Goal: Task Accomplishment & Management: Manage account settings

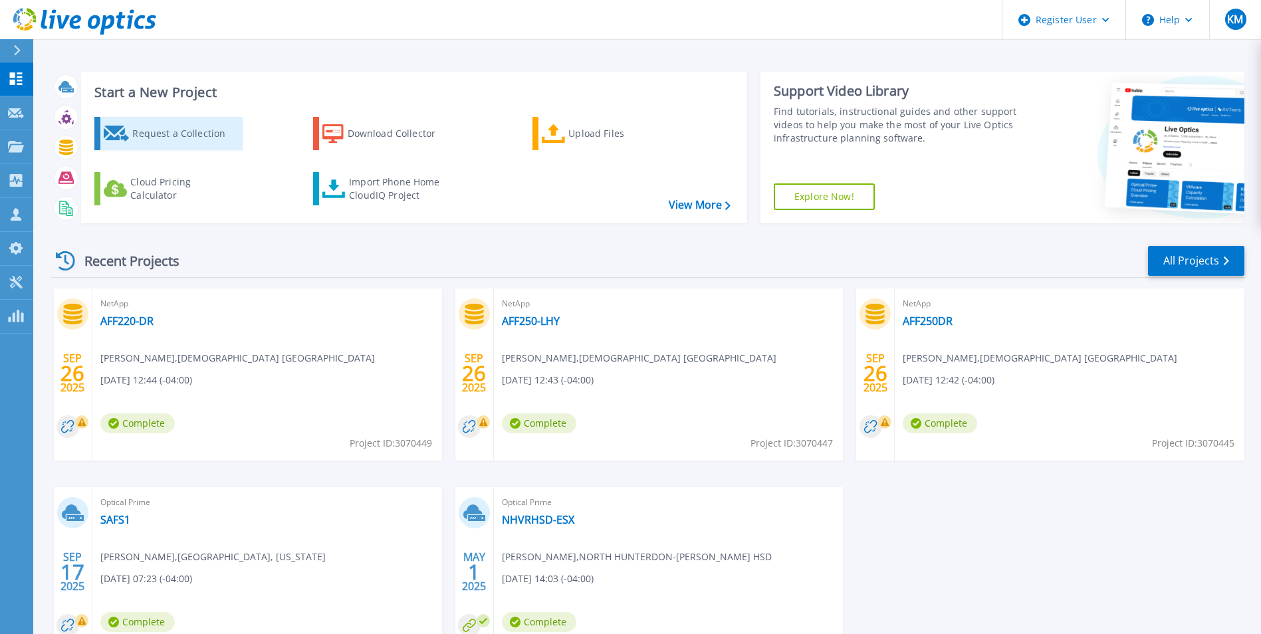
click at [223, 124] on div "Request a Collection" at bounding box center [185, 133] width 106 height 27
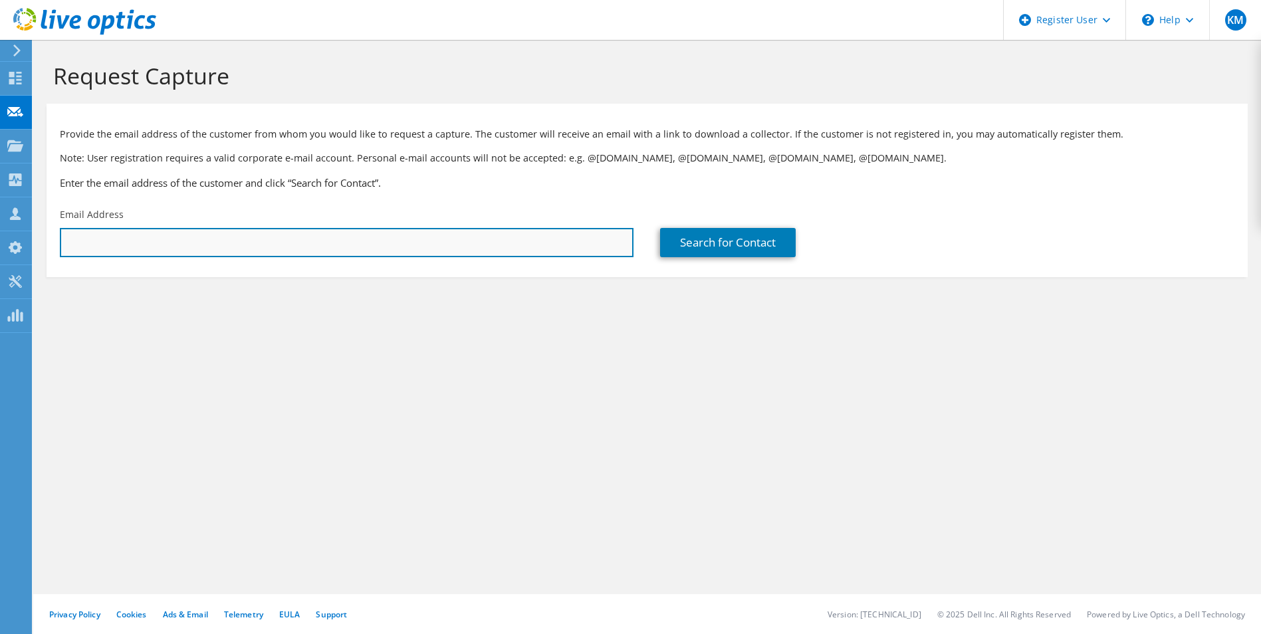
click at [298, 238] on input "text" at bounding box center [347, 242] width 574 height 29
paste input "[EMAIL_ADDRESS][DOMAIN_NAME]"
type input "[EMAIL_ADDRESS][DOMAIN_NAME]"
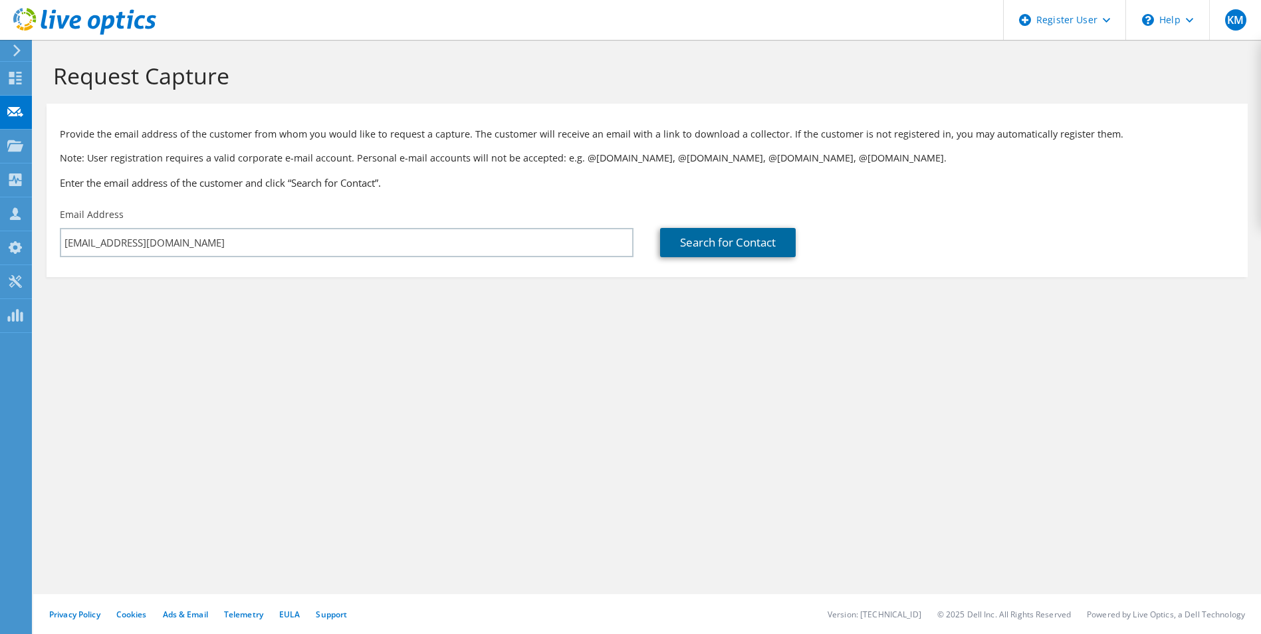
click at [693, 240] on link "Search for Contact" at bounding box center [728, 242] width 136 height 29
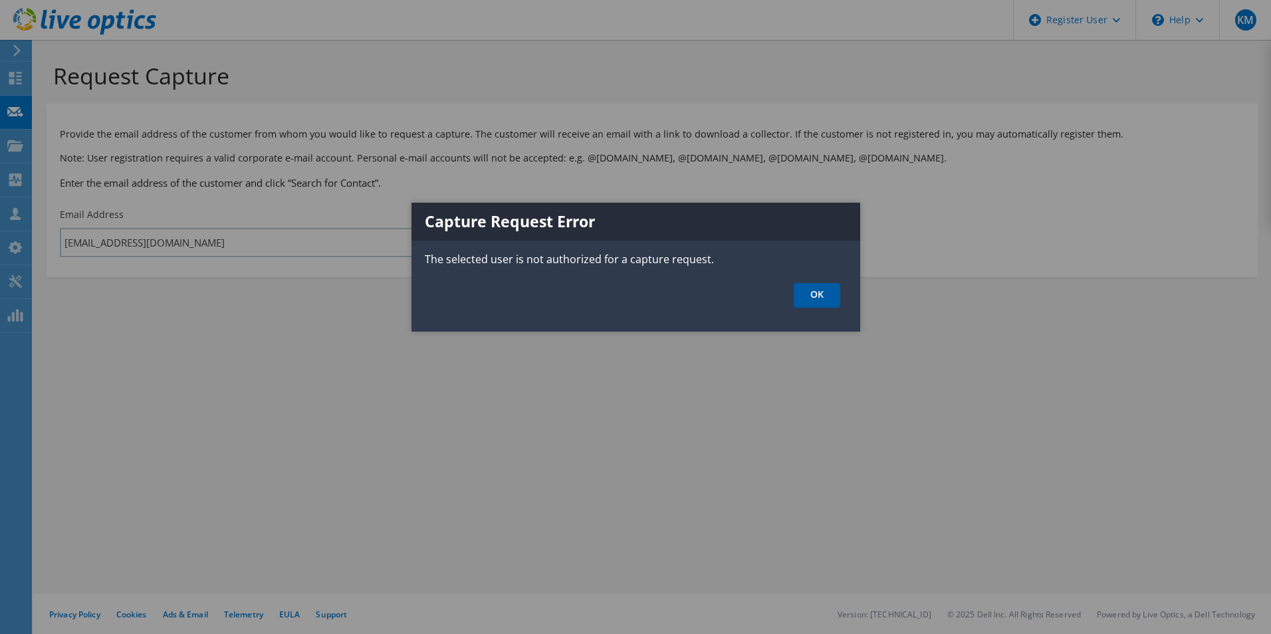
click at [818, 300] on link "OK" at bounding box center [817, 295] width 47 height 25
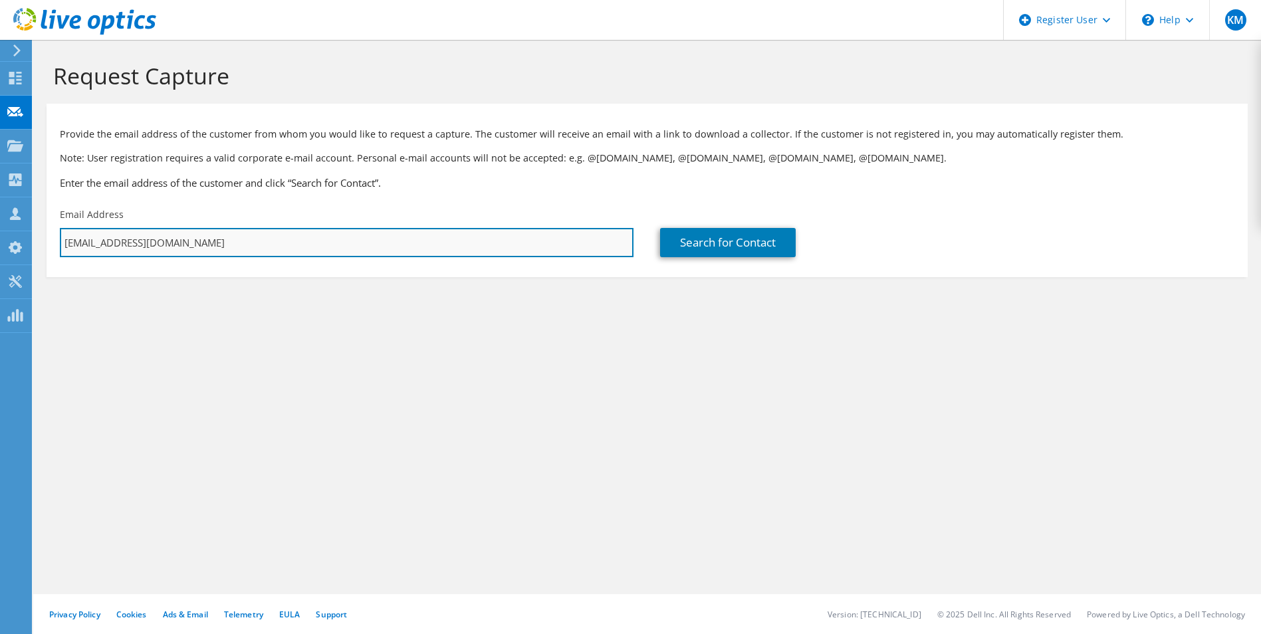
click at [378, 240] on input "[EMAIL_ADDRESS][DOMAIN_NAME]" at bounding box center [347, 242] width 574 height 29
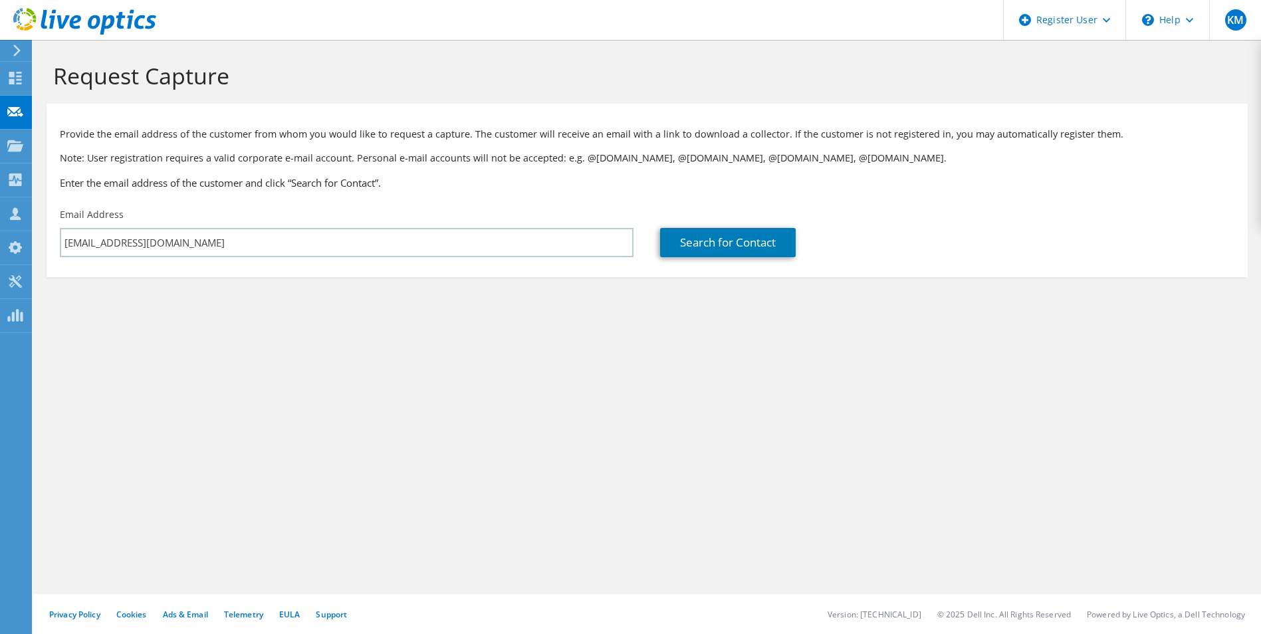
click at [239, 225] on div "Email Address aminardi@oceancomputer.com" at bounding box center [347, 232] width 600 height 63
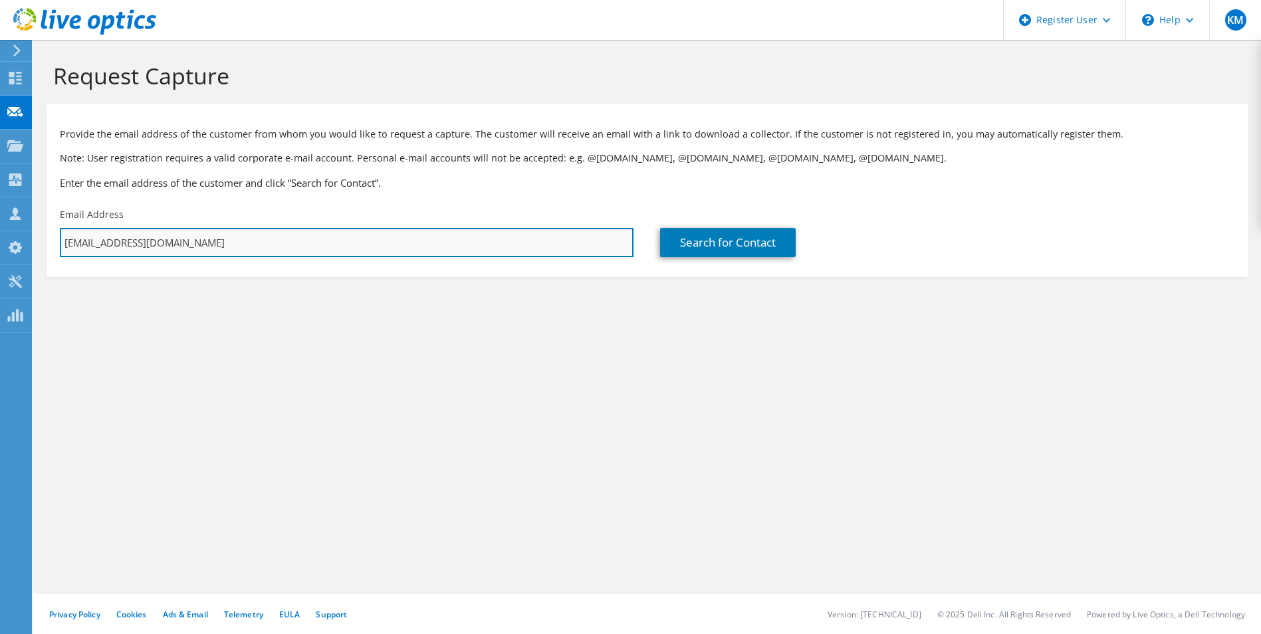
click at [170, 248] on input "[EMAIL_ADDRESS][DOMAIN_NAME]" at bounding box center [347, 242] width 574 height 29
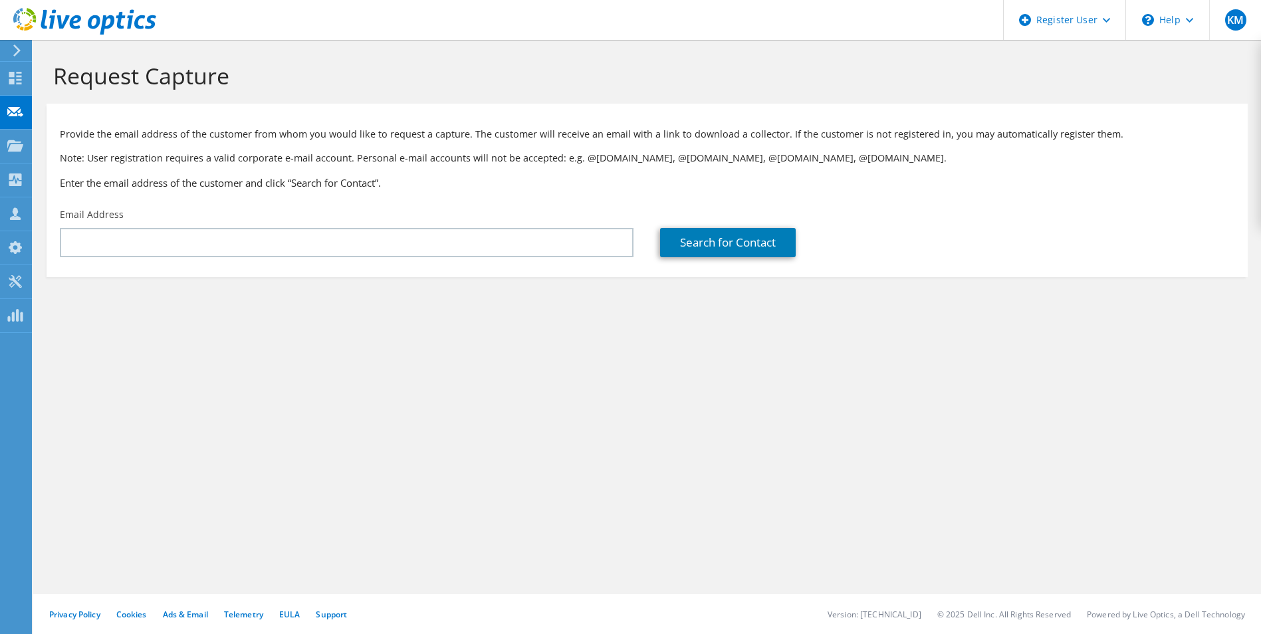
click at [769, 83] on h1 "Request Capture" at bounding box center [644, 76] width 1182 height 28
click at [1089, 16] on div "Register User" at bounding box center [1064, 20] width 122 height 40
click at [887, 86] on h1 "Request Capture" at bounding box center [644, 76] width 1182 height 28
click at [624, 73] on h1 "Request Capture" at bounding box center [644, 76] width 1182 height 28
click at [797, 39] on header "KM Dell User Kara Mammola kara.mammola@dell.com Dell My Profile Log Out \n Help…" at bounding box center [630, 20] width 1261 height 40
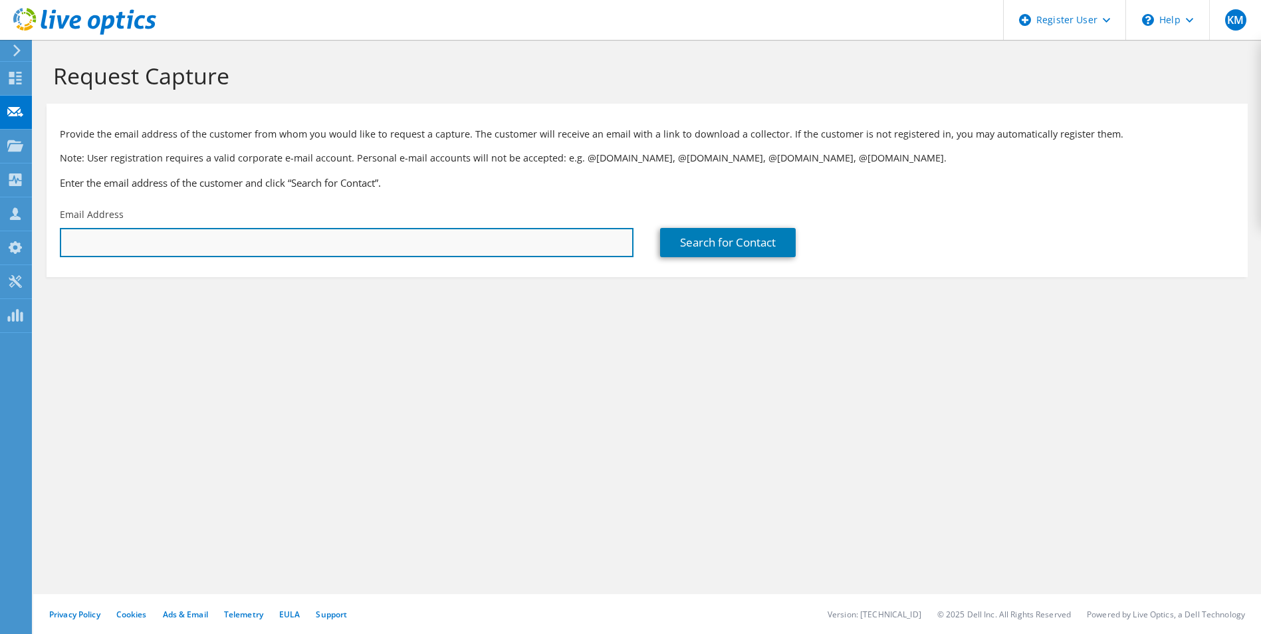
click at [545, 247] on input "text" at bounding box center [347, 242] width 574 height 29
paste input "Kara Mammola Data Center Account Manager Dell Technologies Office +1 512 580 60…"
type input "Kara Mammola Data Center Account Manager Dell Technologies Office +1 512 580 60…"
click at [517, 251] on input "Kara Mammola Data Center Account Manager Dell Technologies Office +1 512 580 60…" at bounding box center [347, 242] width 574 height 29
click at [519, 249] on input "Kara Mammola Data Center Account Manager Dell Technologies Office +1 512 580 60…" at bounding box center [347, 242] width 574 height 29
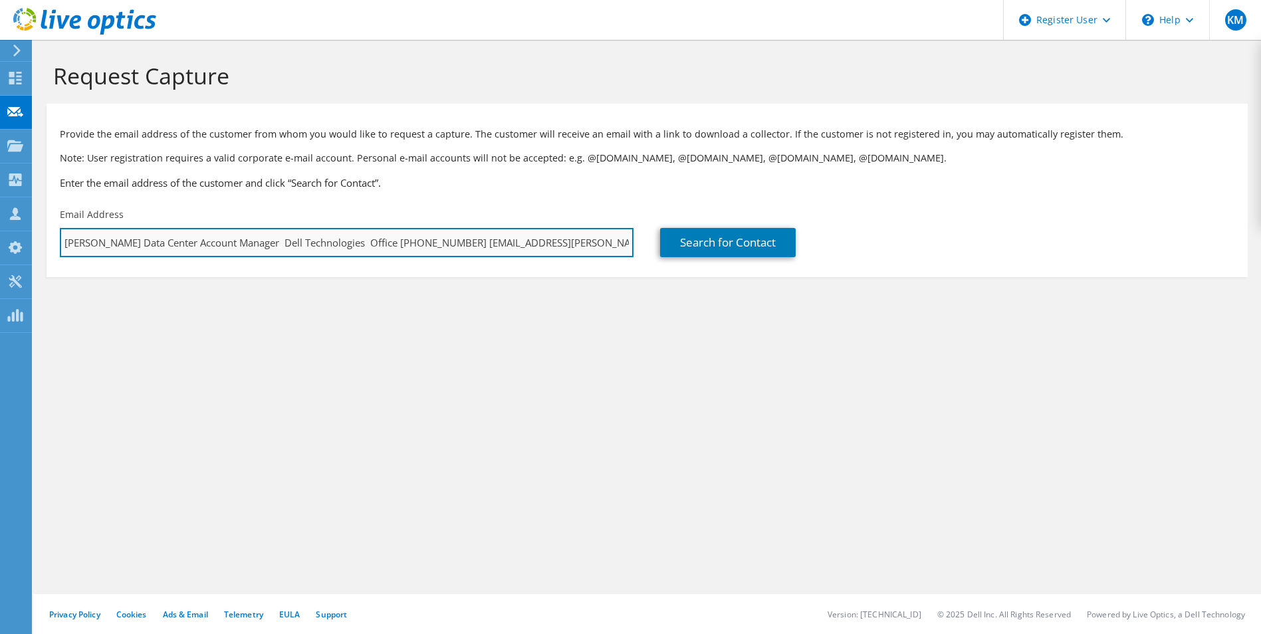
click at [519, 249] on input "Kara Mammola Data Center Account Manager Dell Technologies Office +1 512 580 60…" at bounding box center [347, 242] width 574 height 29
drag, startPoint x: 519, startPoint y: 249, endPoint x: 525, endPoint y: 233, distance: 17.0
click at [518, 244] on input "Kara Mammola Data Center Account Manager Dell Technologies Office +1 512 580 60…" at bounding box center [347, 242] width 574 height 29
click at [525, 233] on input "Kara Mammola Data Center Account Manager Dell Technologies Office +1 512 580 60…" at bounding box center [347, 242] width 574 height 29
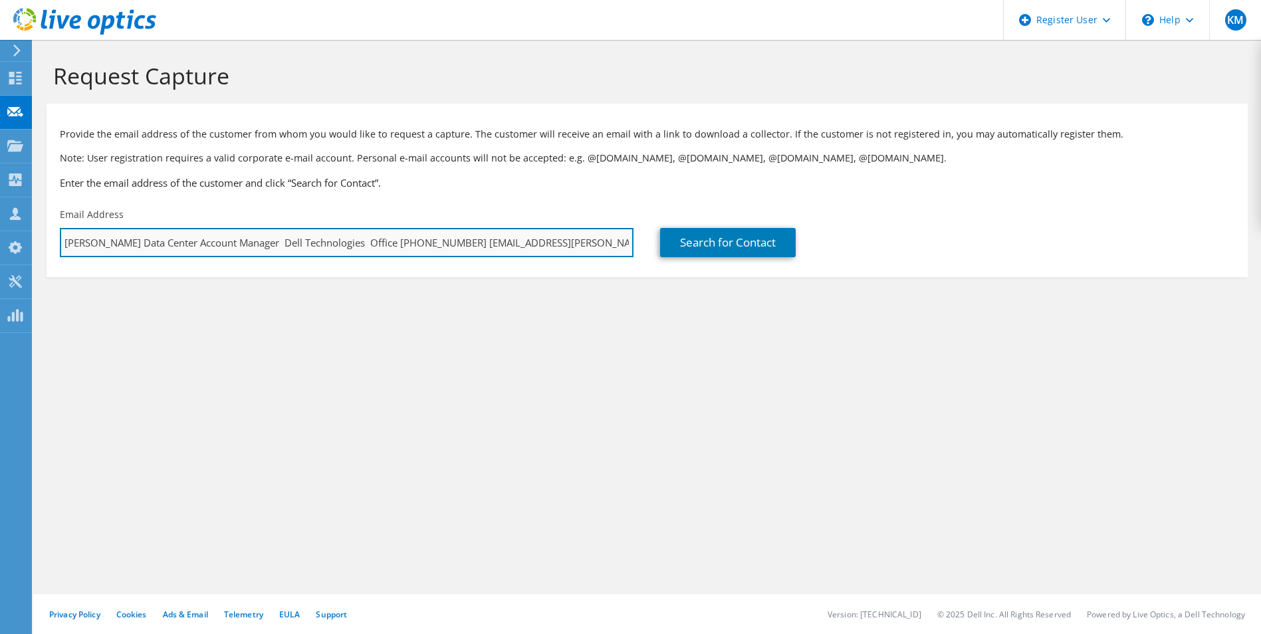
click at [525, 233] on input "Kara Mammola Data Center Account Manager Dell Technologies Office +1 512 580 60…" at bounding box center [347, 242] width 574 height 29
click at [413, 238] on input "text" at bounding box center [347, 242] width 574 height 29
paste input "[EMAIL_ADDRESS][DOMAIN_NAME]"
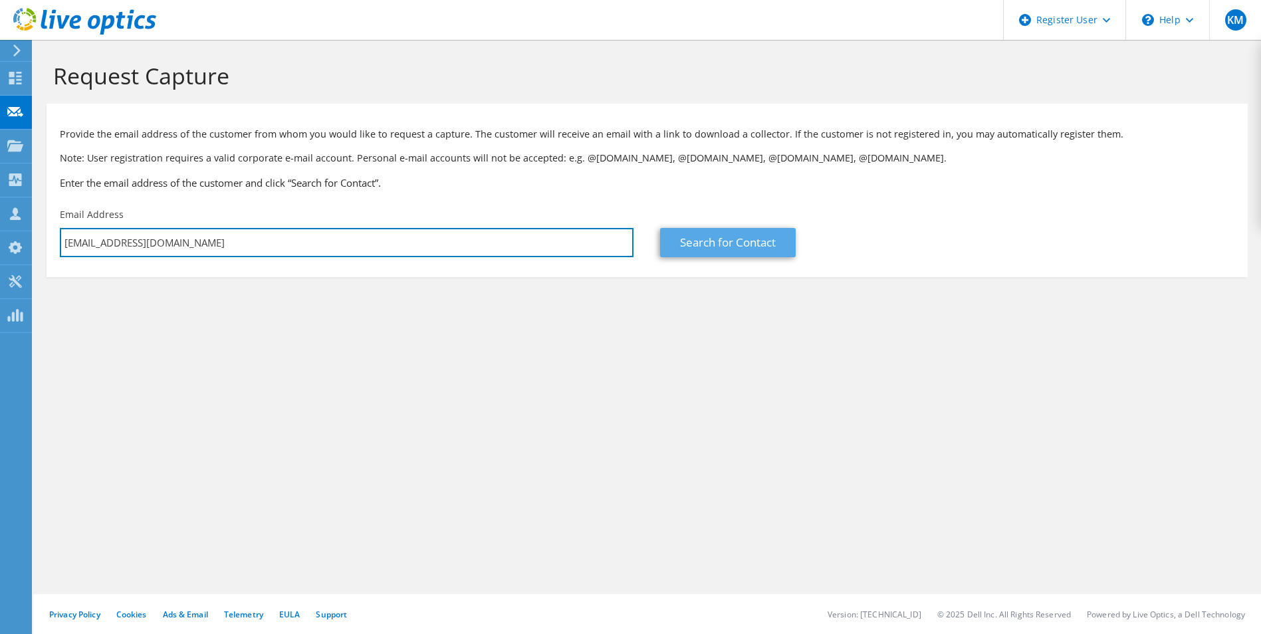
type input "[EMAIL_ADDRESS][DOMAIN_NAME]"
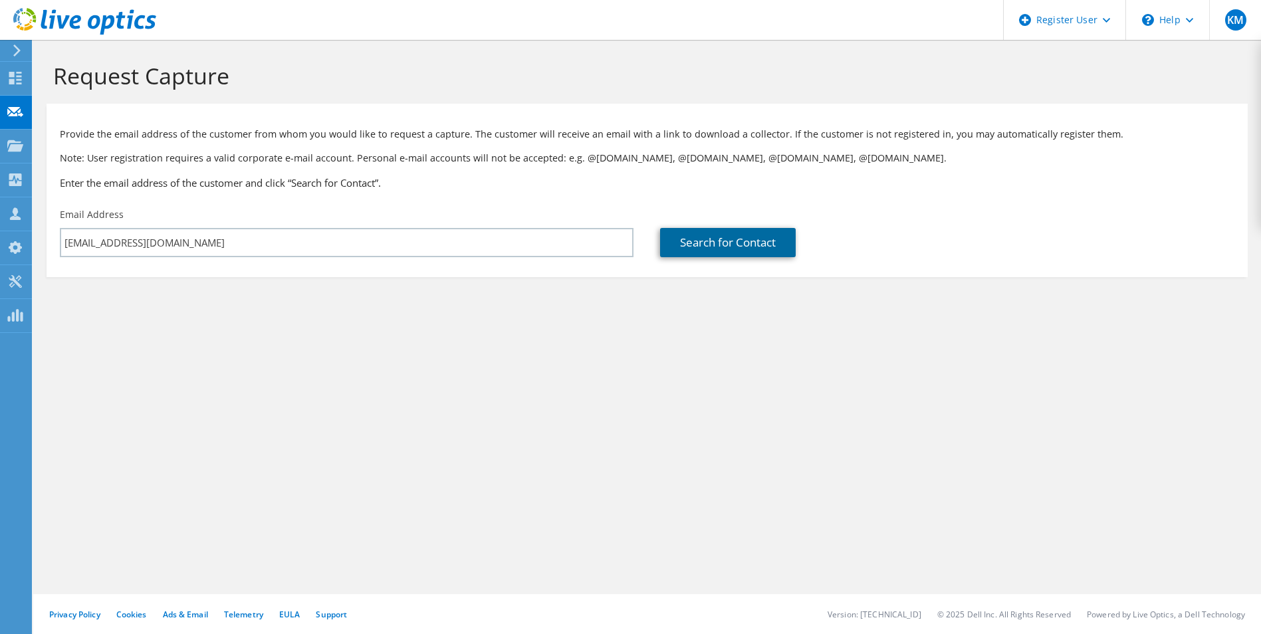
click at [711, 247] on link "Search for Contact" at bounding box center [728, 242] width 136 height 29
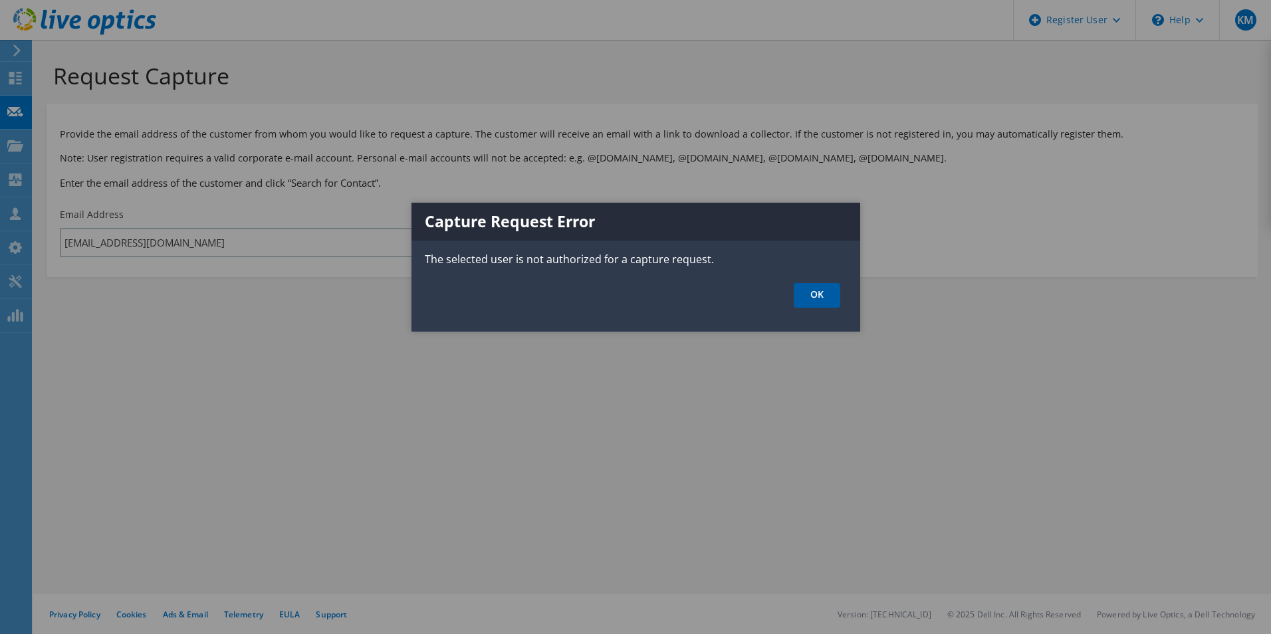
click at [821, 301] on link "OK" at bounding box center [817, 295] width 47 height 25
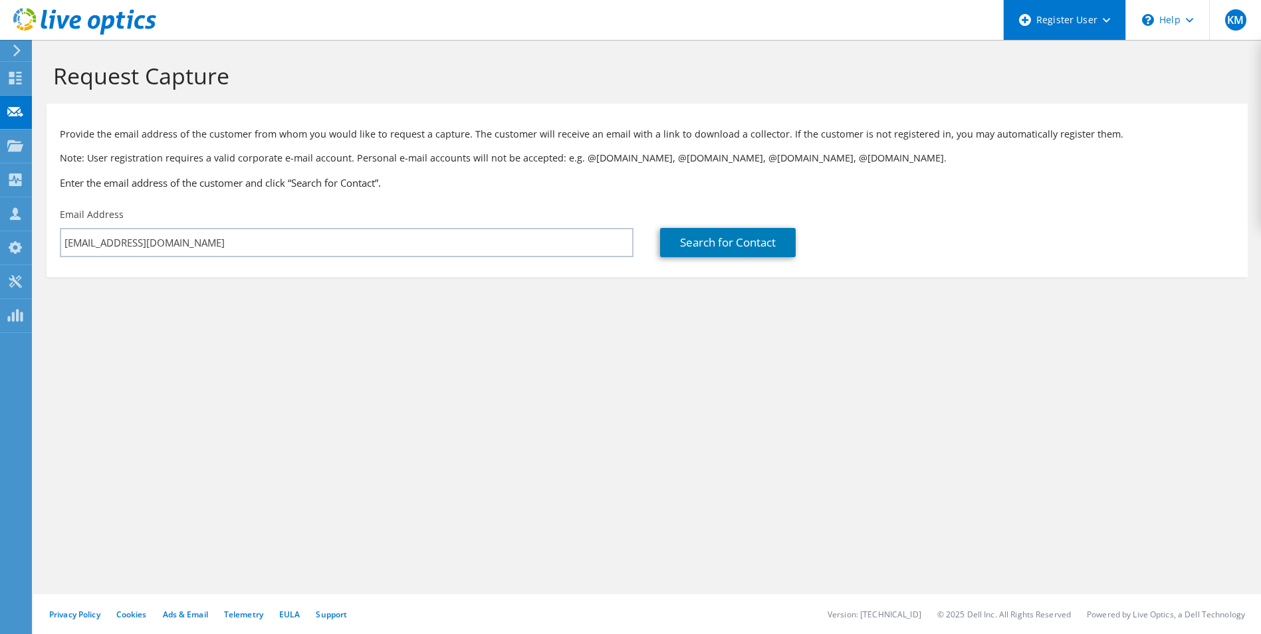
click at [1010, 15] on div "Register User" at bounding box center [1064, 20] width 122 height 40
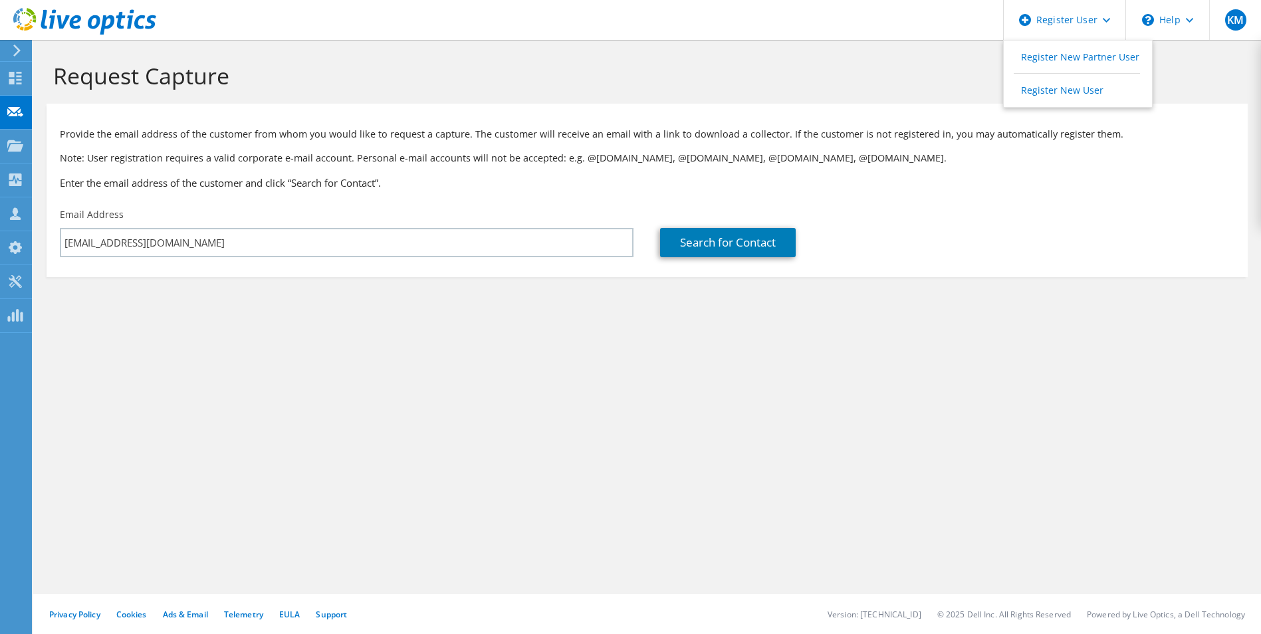
click at [918, 80] on h1 "Request Capture" at bounding box center [644, 76] width 1182 height 28
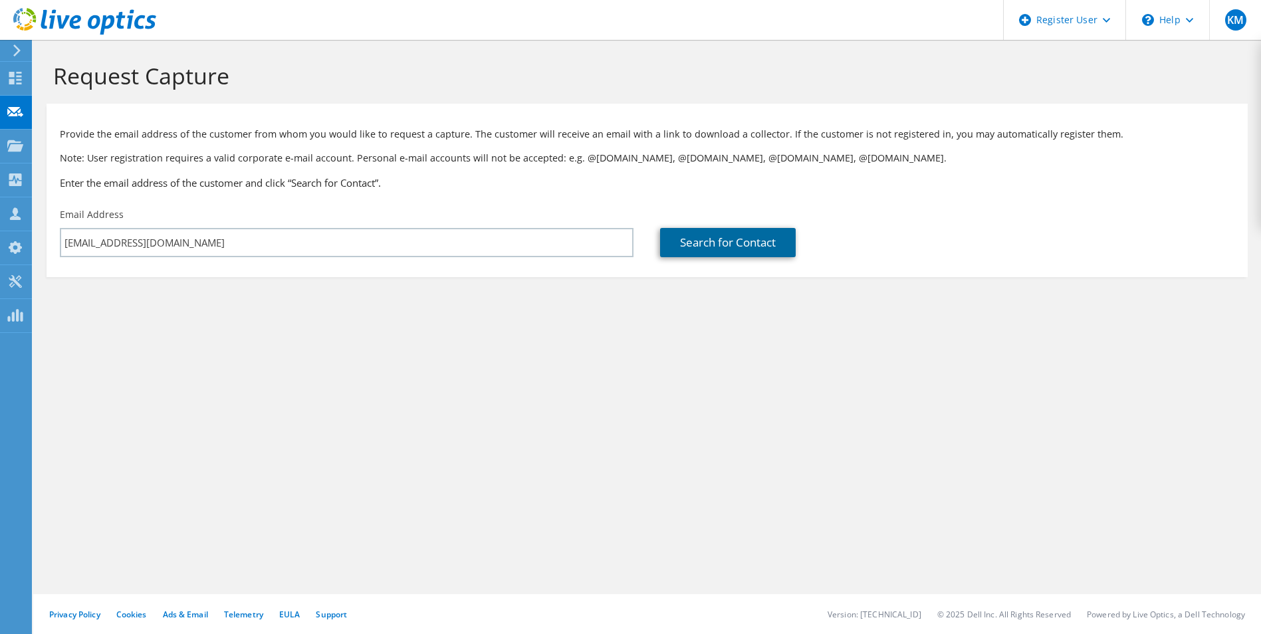
click at [751, 234] on link "Search for Contact" at bounding box center [728, 242] width 136 height 29
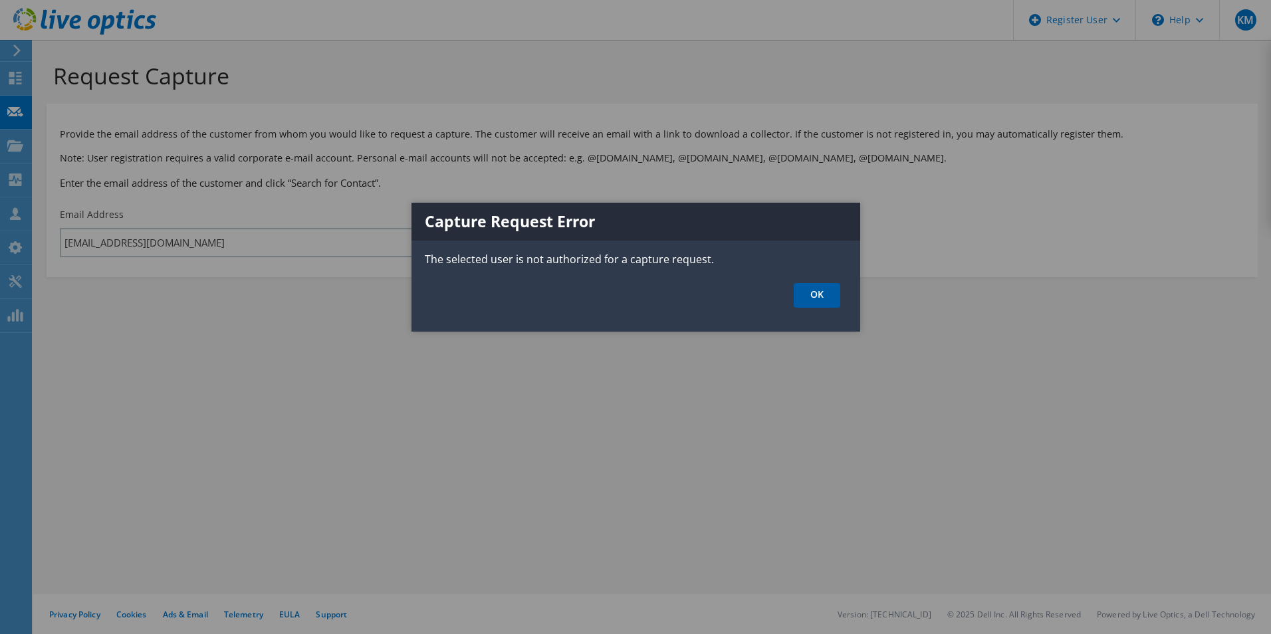
click at [824, 300] on link "OK" at bounding box center [817, 295] width 47 height 25
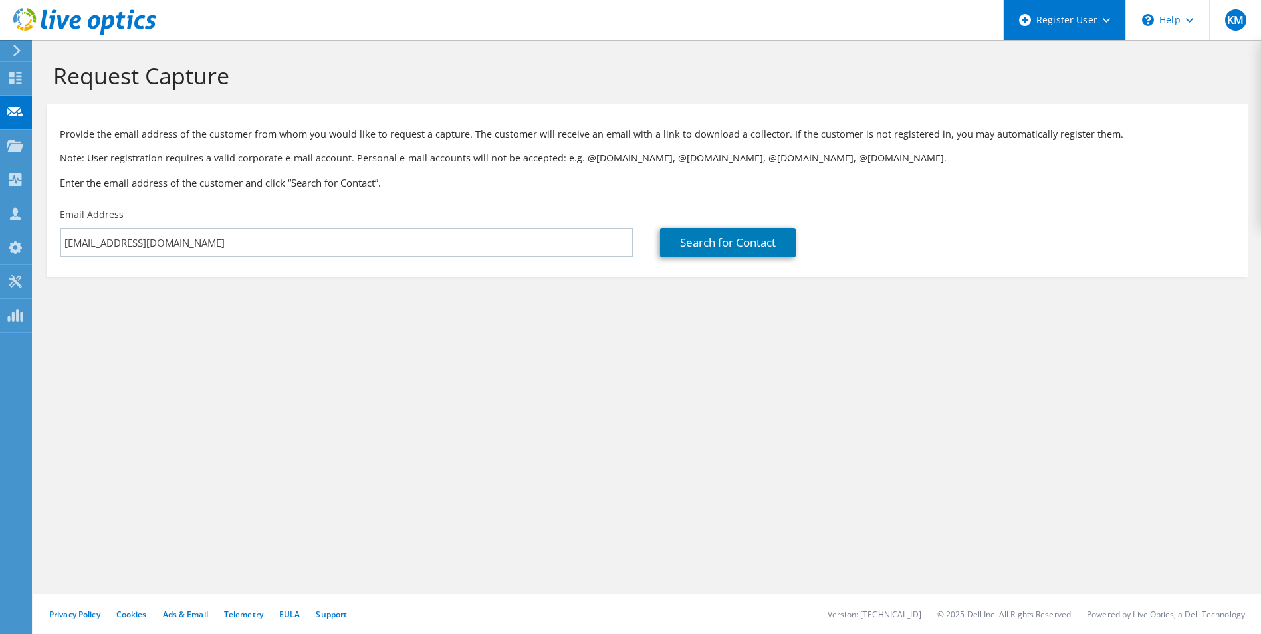
click at [1052, 27] on div "Register User" at bounding box center [1064, 20] width 122 height 40
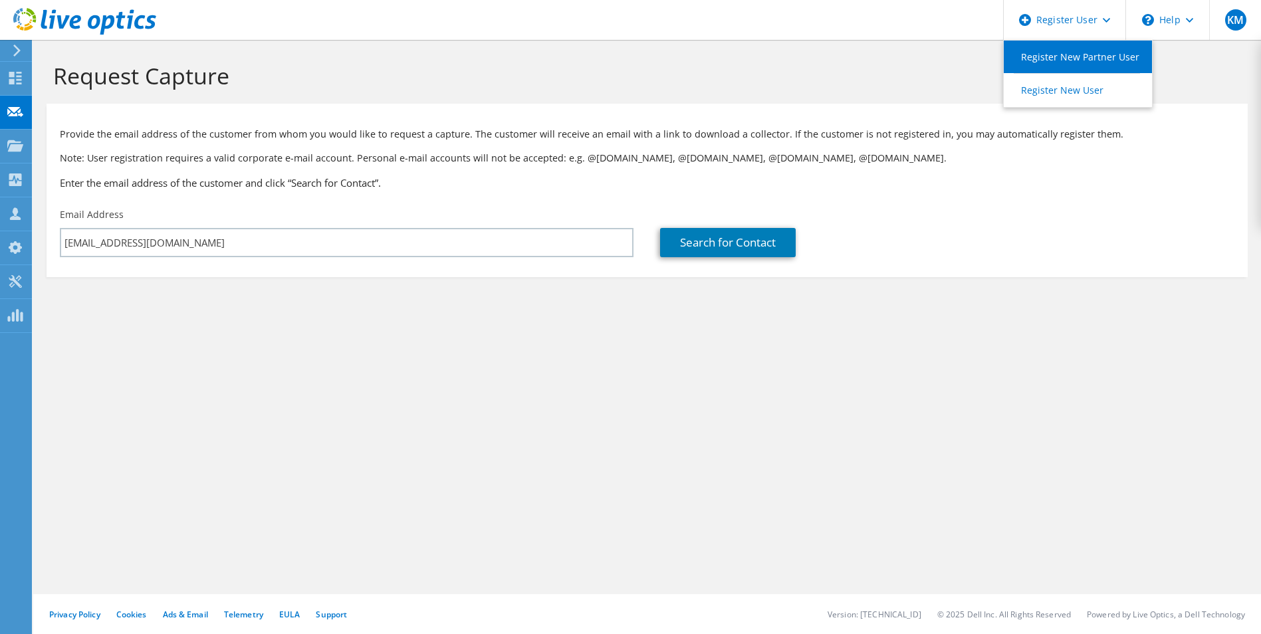
click at [1080, 51] on link "Register New Partner User" at bounding box center [1078, 57] width 148 height 33
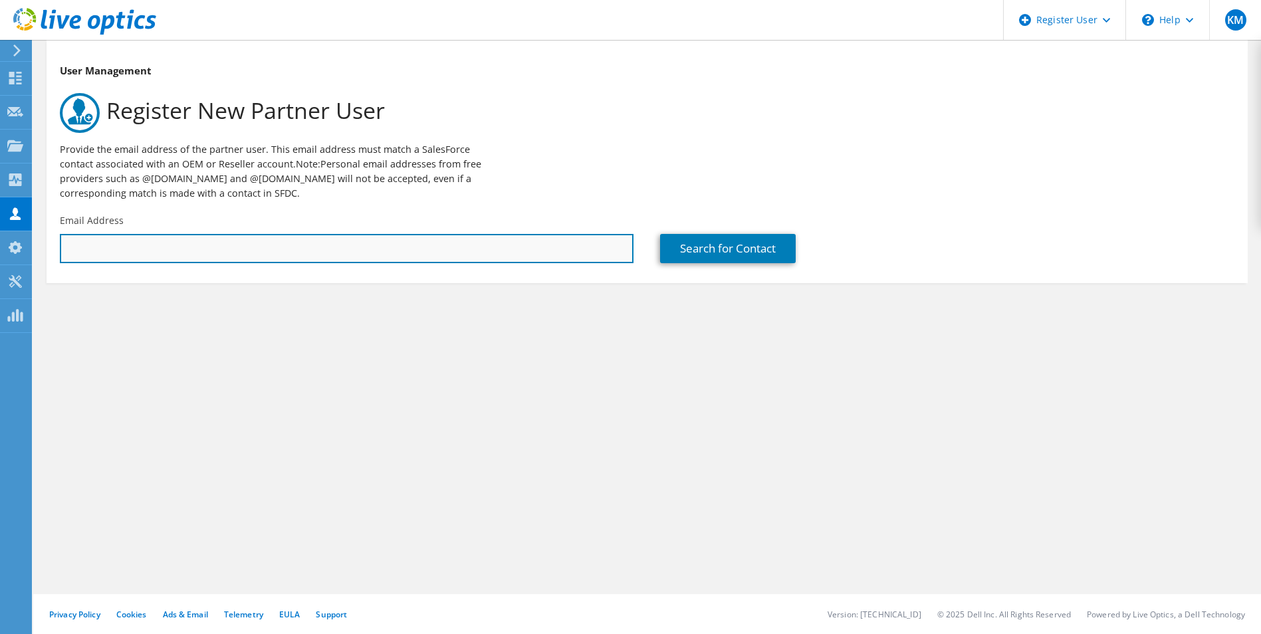
click at [399, 245] on input "text" at bounding box center [347, 248] width 574 height 29
paste input "• Tuesday, October 14th 11:30am-12:30pm EST"
type input "• Tuesday, October 14th 11:30am-12:30pm EST"
click at [269, 254] on input "• Tuesday, October 14th 11:30am-12:30pm EST" at bounding box center [347, 248] width 574 height 29
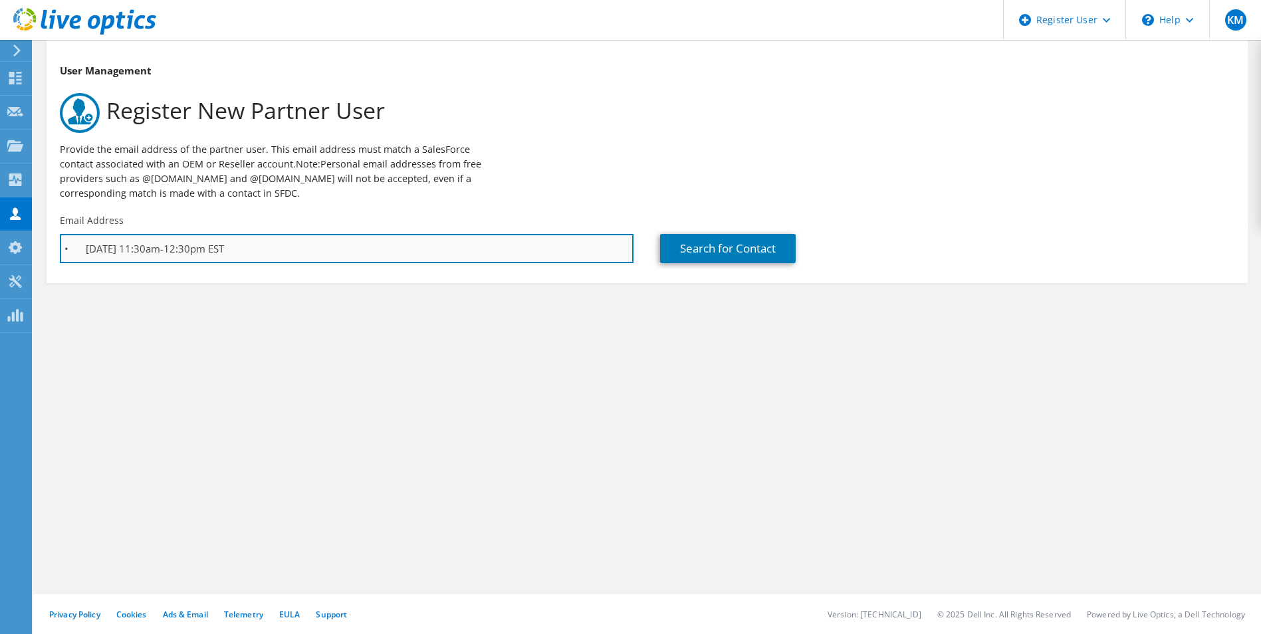
click at [269, 254] on input "• Tuesday, October 14th 11:30am-12:30pm EST" at bounding box center [347, 248] width 574 height 29
click at [453, 251] on input "text" at bounding box center [347, 248] width 574 height 29
paste input "[EMAIL_ADDRESS][DOMAIN_NAME]"
type input "[EMAIL_ADDRESS][DOMAIN_NAME]"
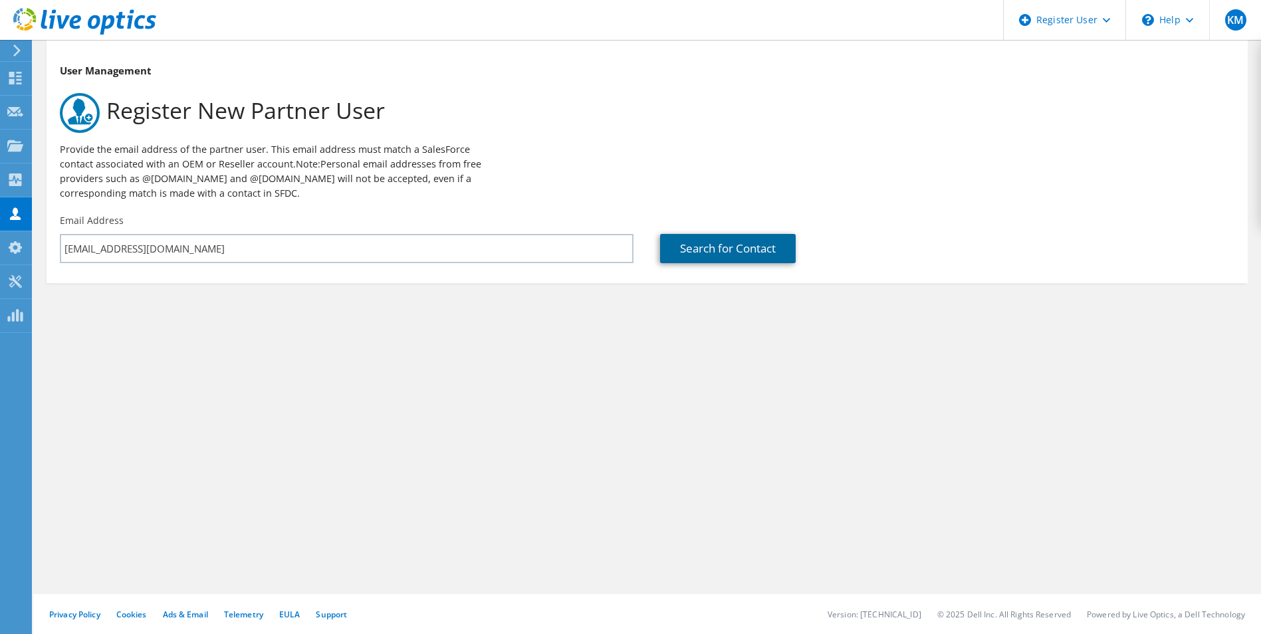
click at [707, 237] on link "Search for Contact" at bounding box center [728, 248] width 136 height 29
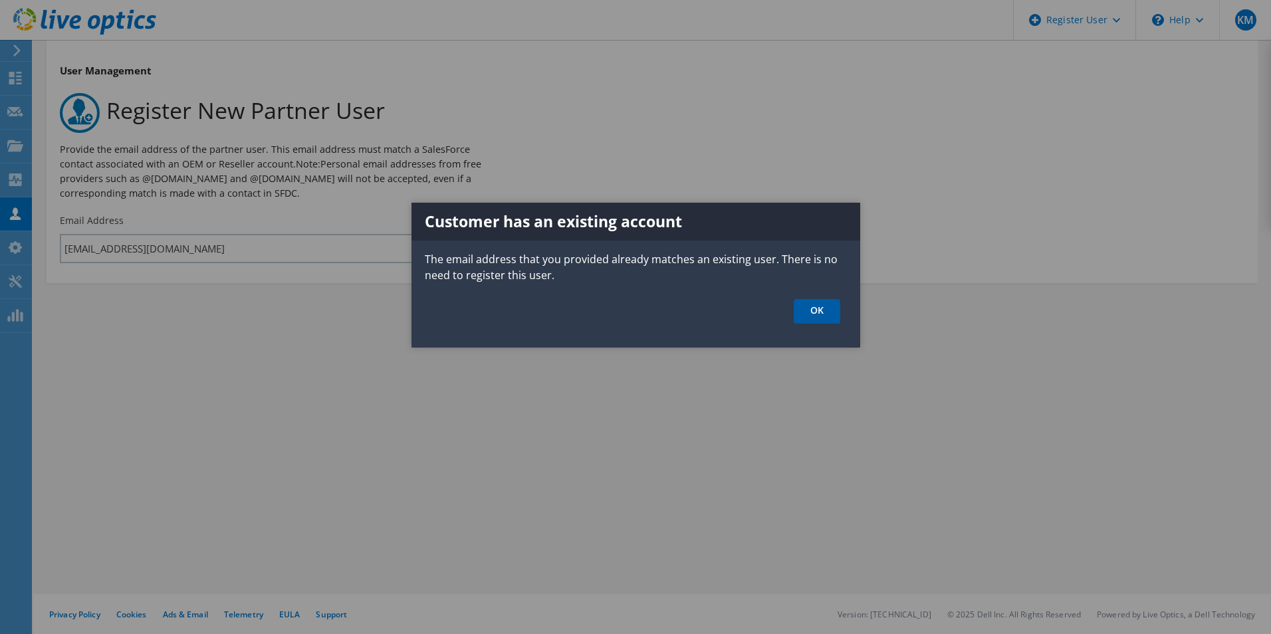
click at [822, 320] on link "OK" at bounding box center [817, 311] width 47 height 25
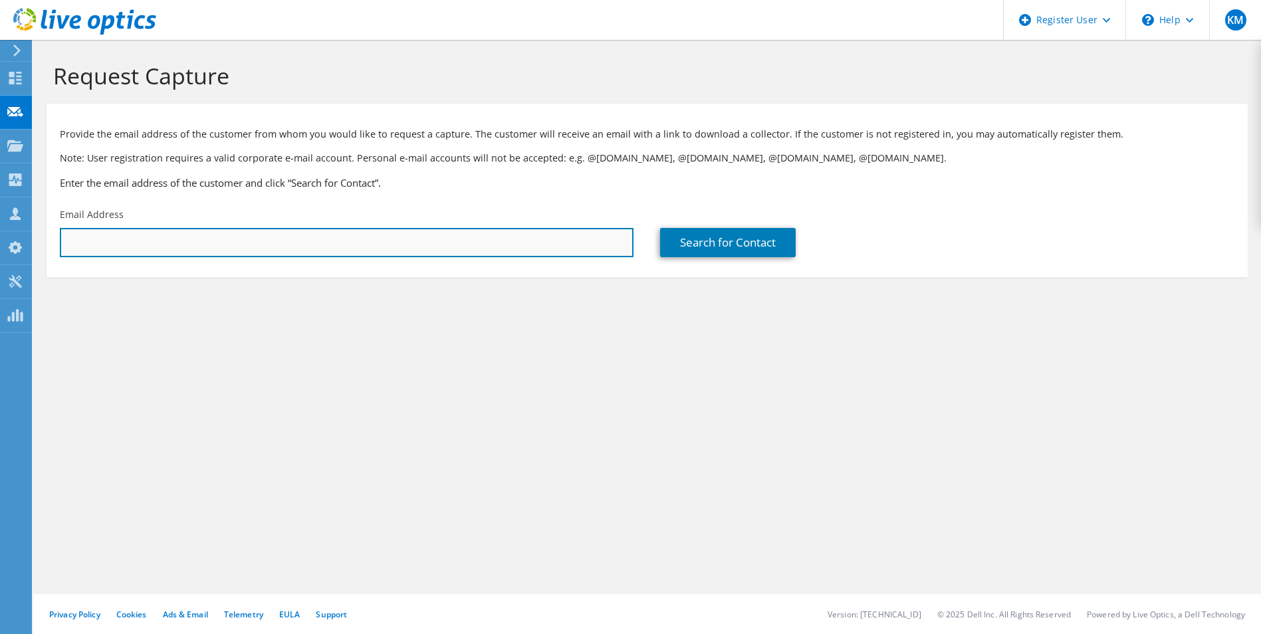
click at [215, 237] on input "text" at bounding box center [347, 242] width 574 height 29
paste input "[EMAIL_ADDRESS][DOMAIN_NAME]"
type input "[EMAIL_ADDRESS][DOMAIN_NAME]"
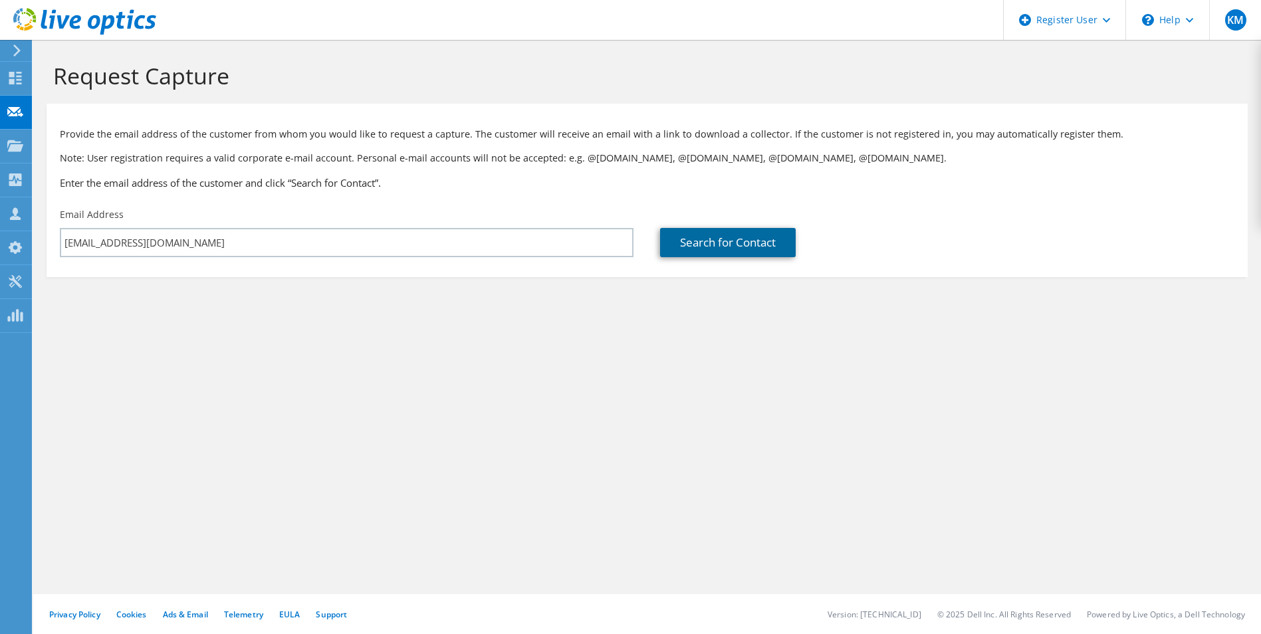
click at [736, 241] on link "Search for Contact" at bounding box center [728, 242] width 136 height 29
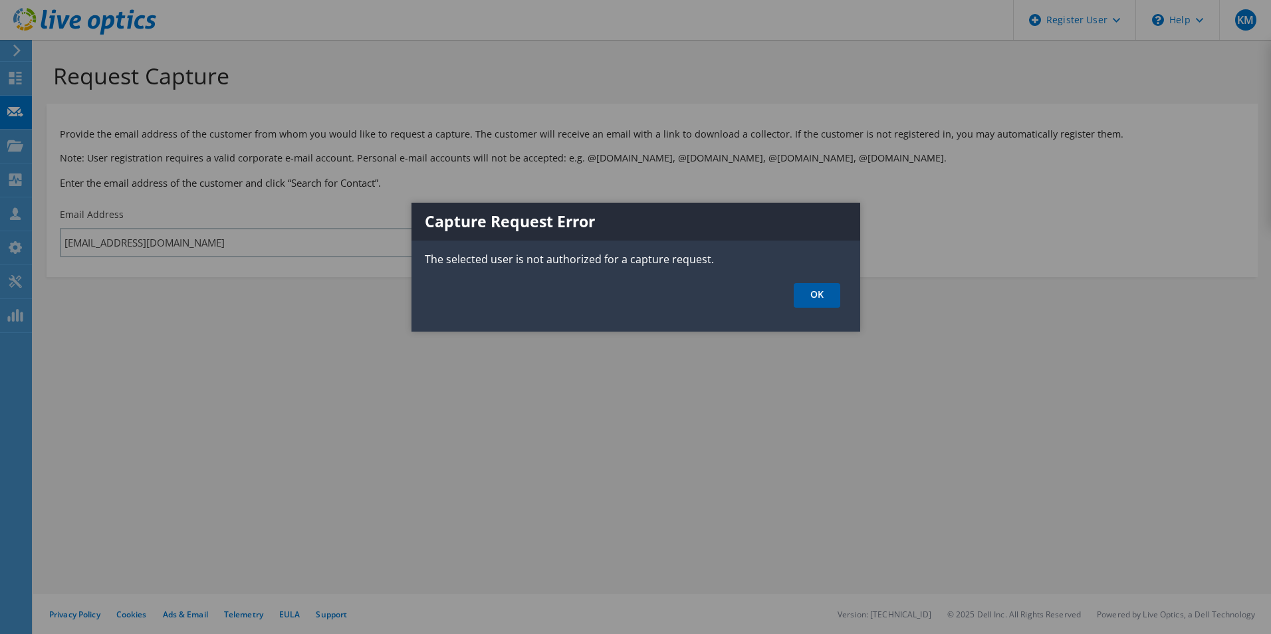
click at [819, 297] on link "OK" at bounding box center [817, 295] width 47 height 25
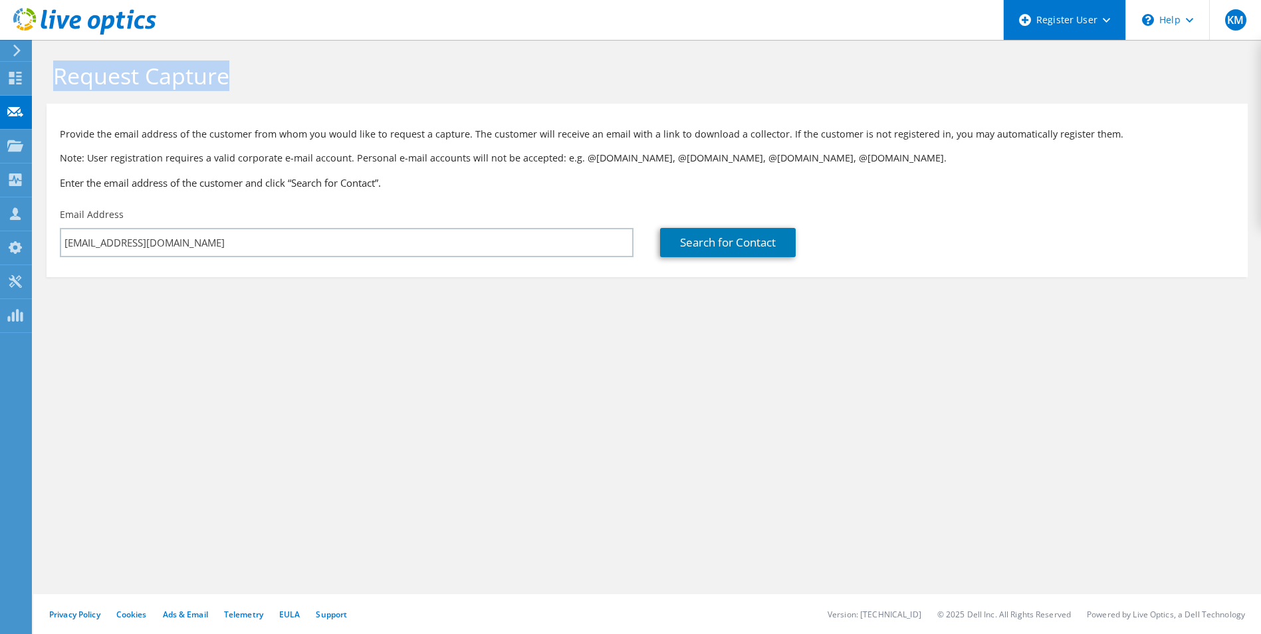
click at [1103, 35] on div "KM Dell User Kara Mammola kara.mammola@dell.com Dell My Profile Log Out \n Help…" at bounding box center [630, 317] width 1261 height 634
drag, startPoint x: 1103, startPoint y: 35, endPoint x: 1046, endPoint y: 8, distance: 62.8
click at [1046, 8] on div "Register User" at bounding box center [1064, 20] width 122 height 40
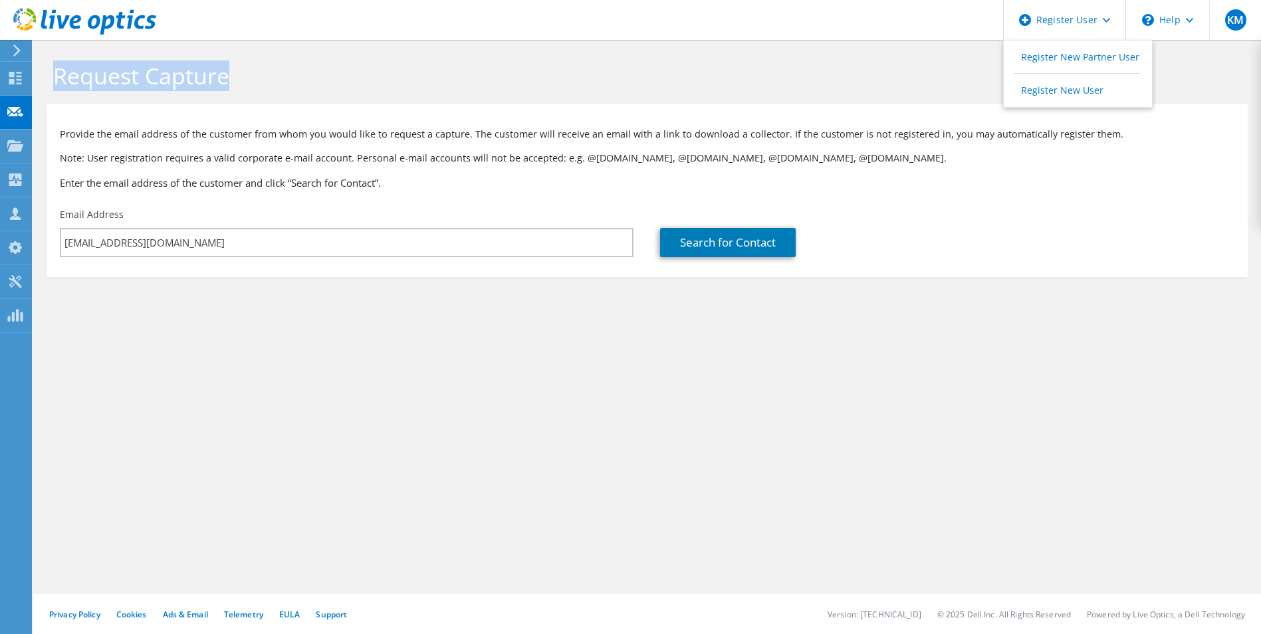
click at [859, 57] on div "Request Capture" at bounding box center [647, 72] width 1215 height 64
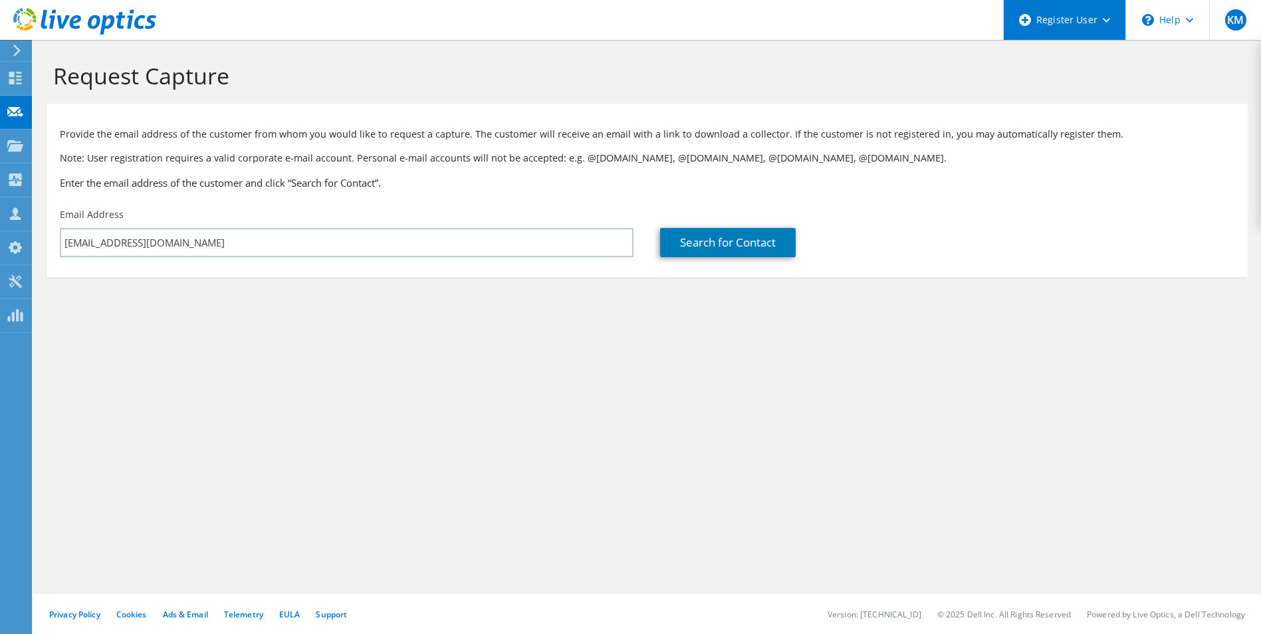
click at [1035, 21] on div "Register User" at bounding box center [1064, 20] width 122 height 40
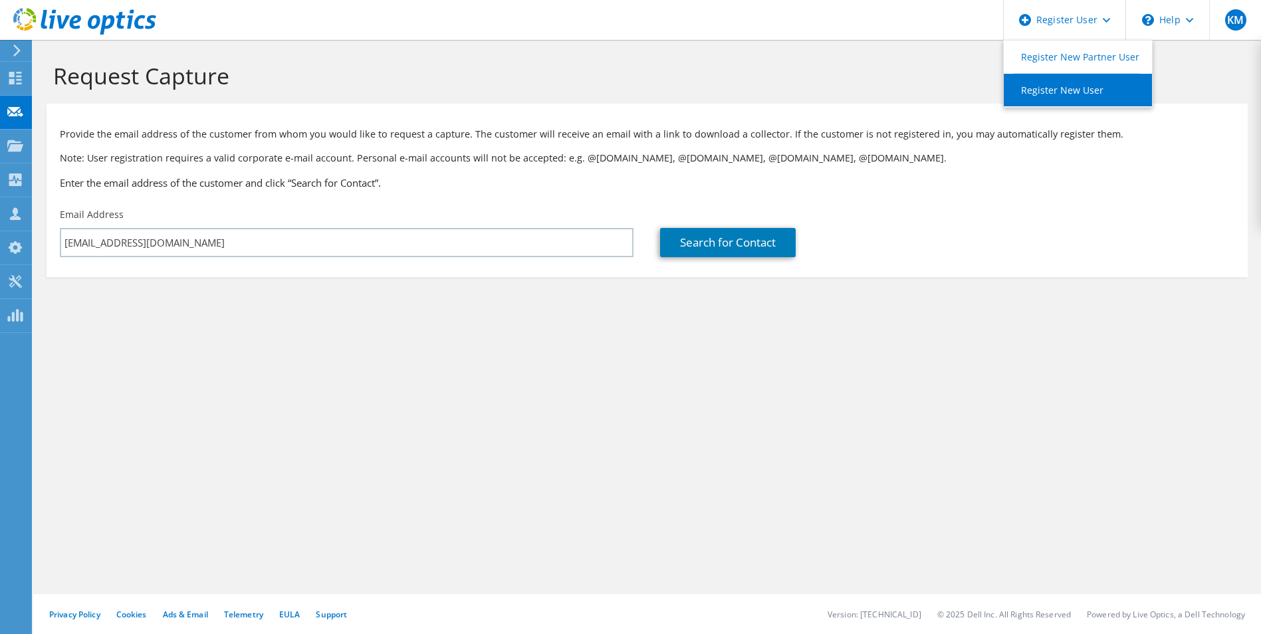
click at [1062, 92] on link "Register New User" at bounding box center [1078, 90] width 148 height 33
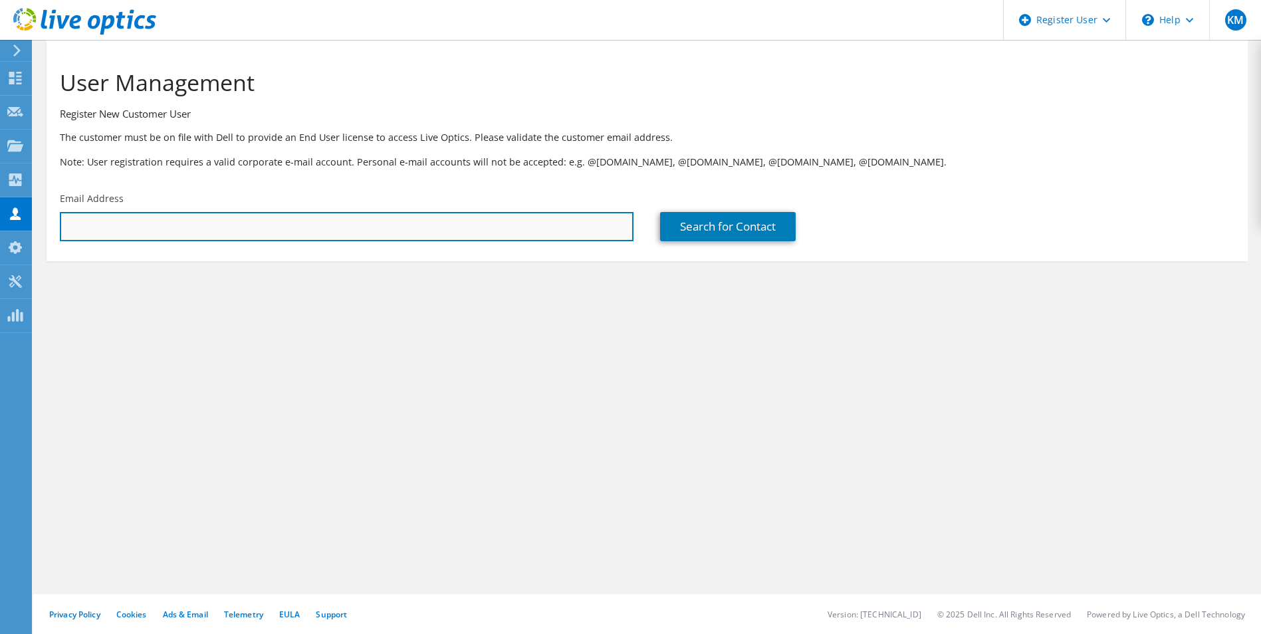
click at [563, 222] on input "text" at bounding box center [347, 226] width 574 height 29
paste input "[EMAIL_ADDRESS][DOMAIN_NAME]"
type input "[EMAIL_ADDRESS][DOMAIN_NAME]"
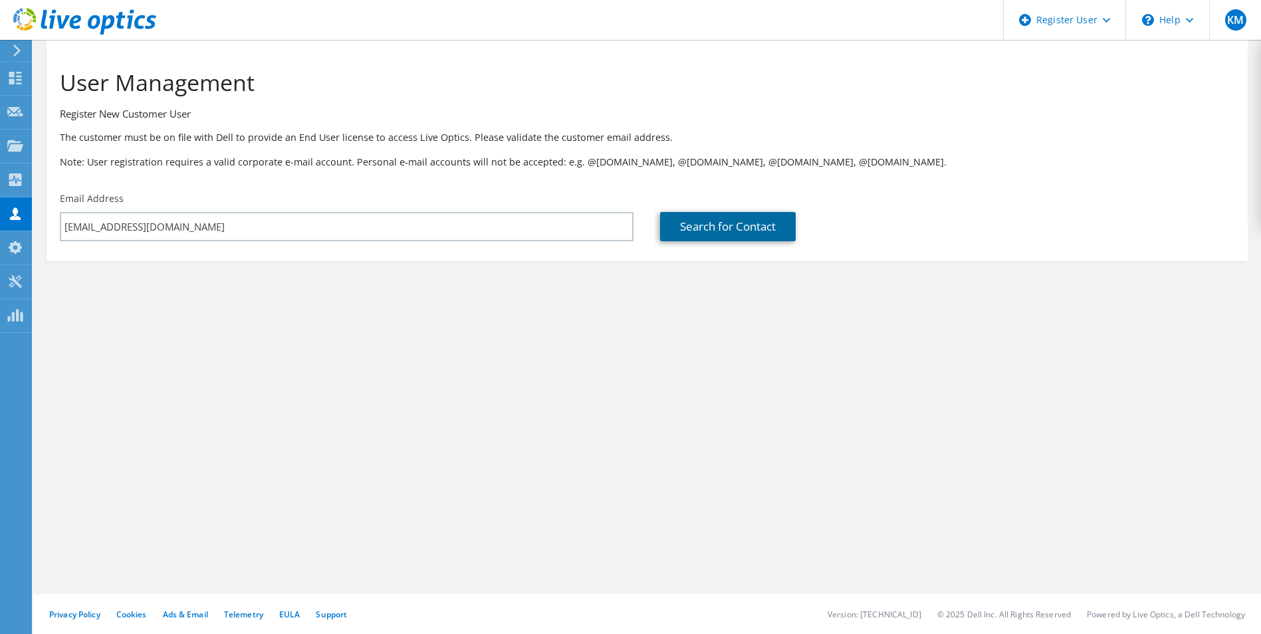
click at [700, 227] on link "Search for Contact" at bounding box center [728, 226] width 136 height 29
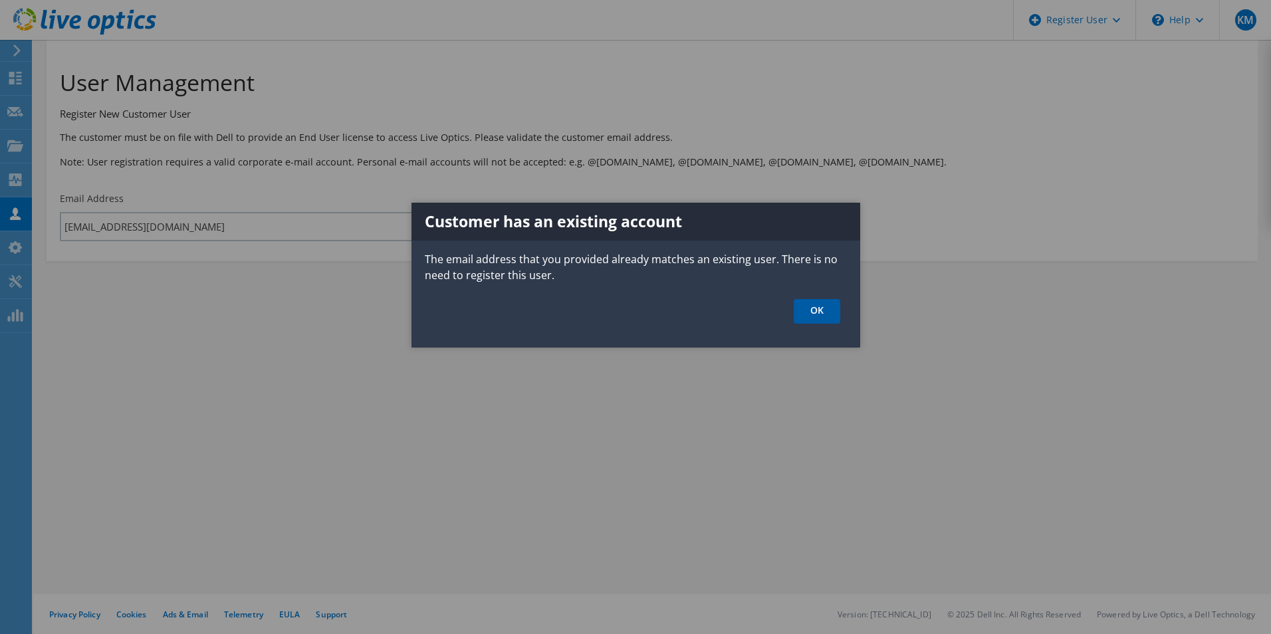
click at [824, 300] on link "OK" at bounding box center [817, 311] width 47 height 25
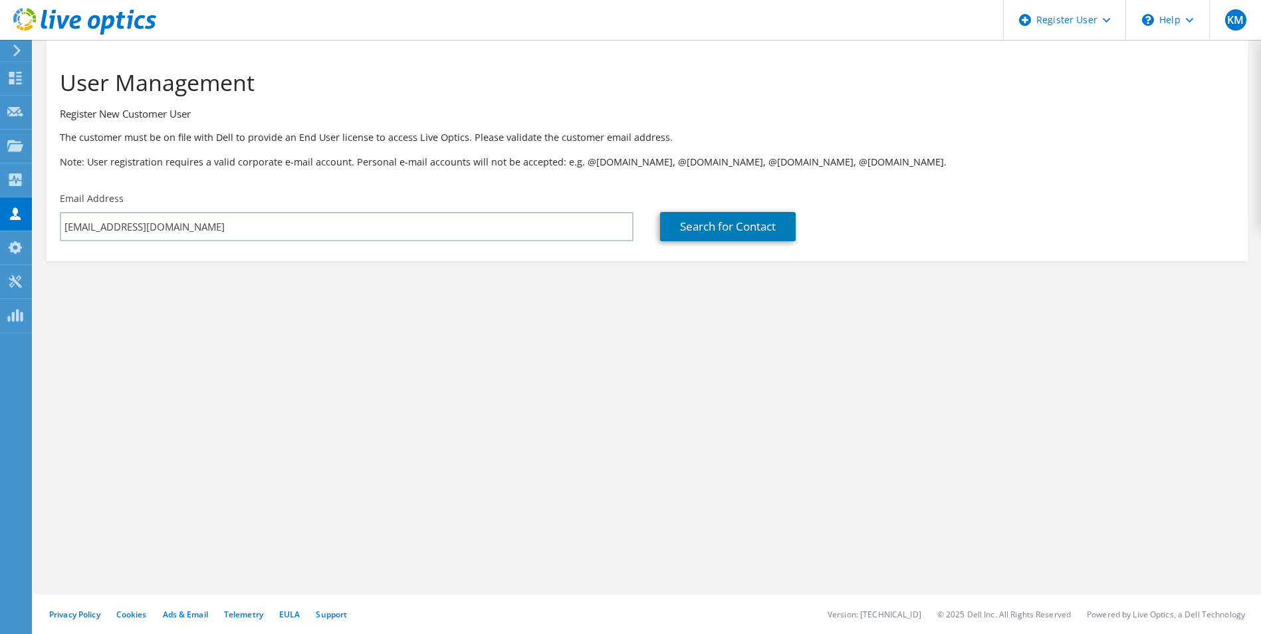
click at [13, 54] on icon at bounding box center [17, 51] width 10 height 12
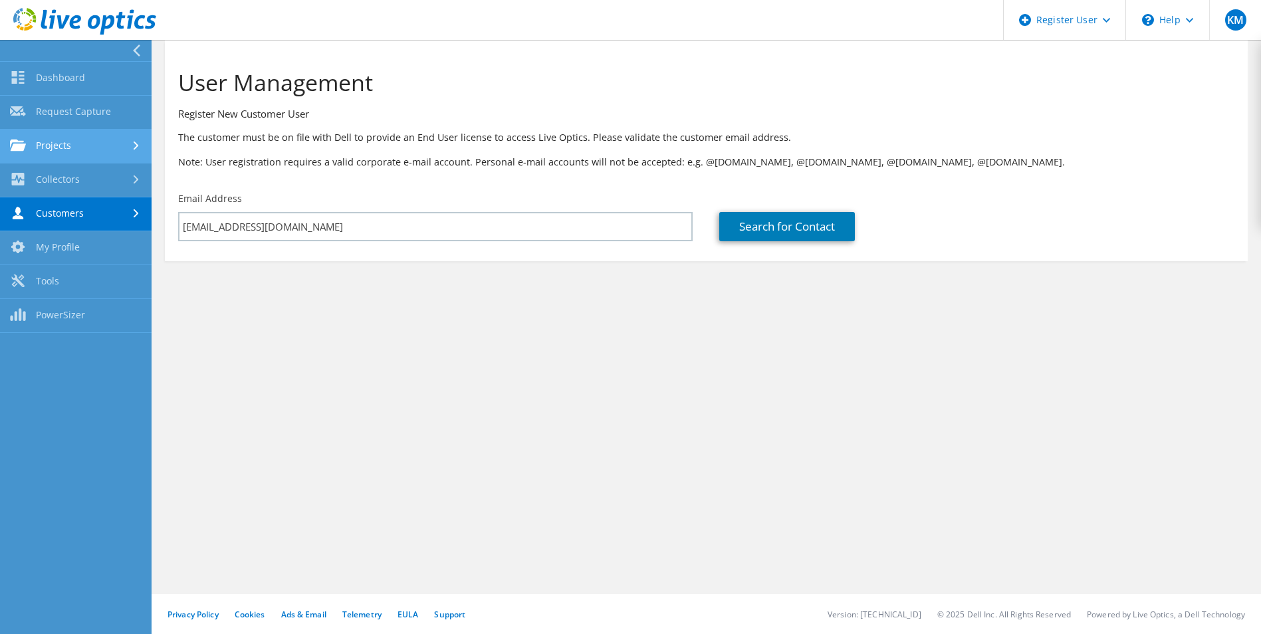
click at [94, 148] on link "Projects" at bounding box center [76, 147] width 152 height 34
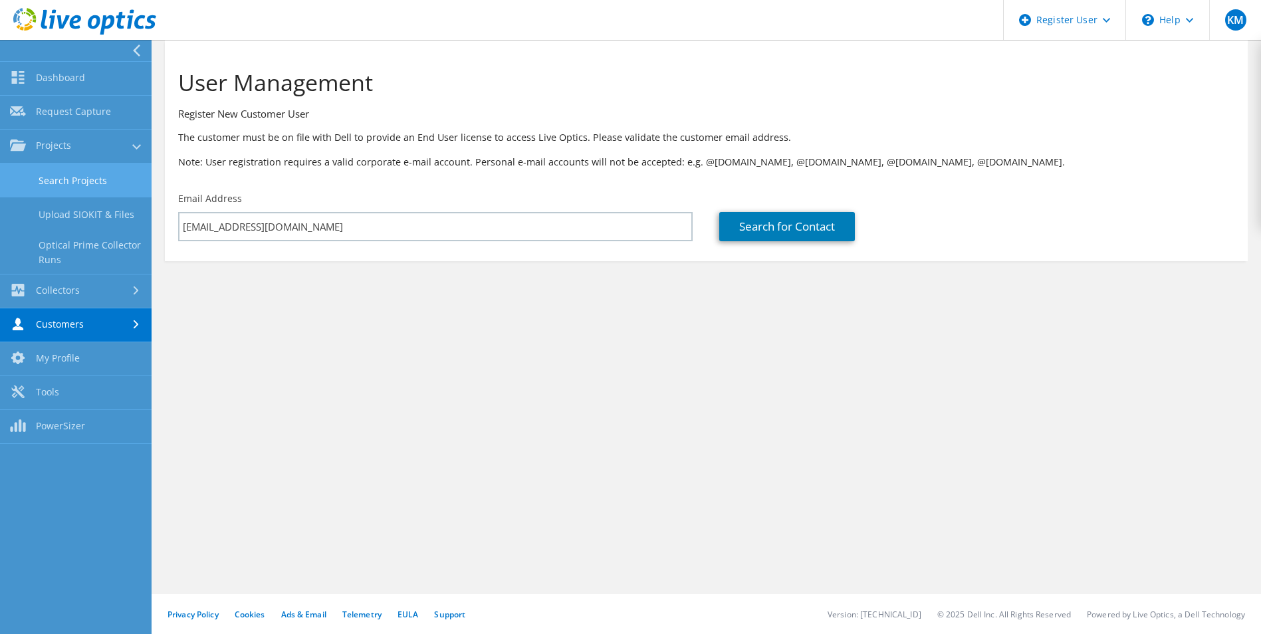
click at [96, 180] on link "Search Projects" at bounding box center [76, 181] width 152 height 34
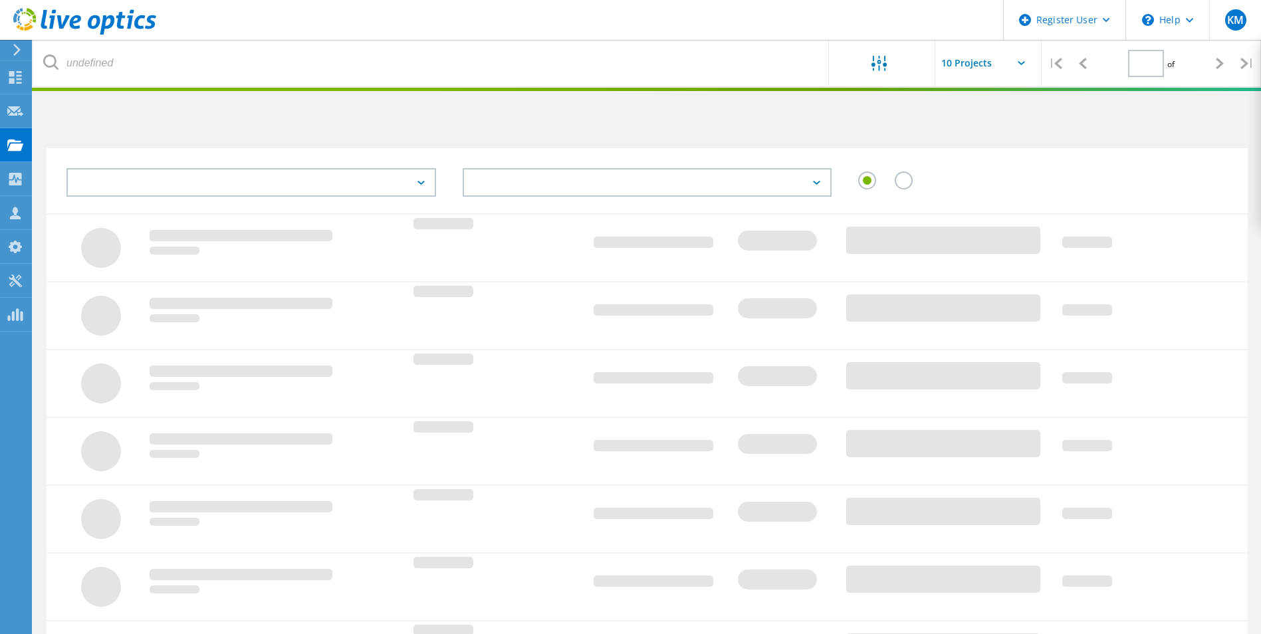
type input "1"
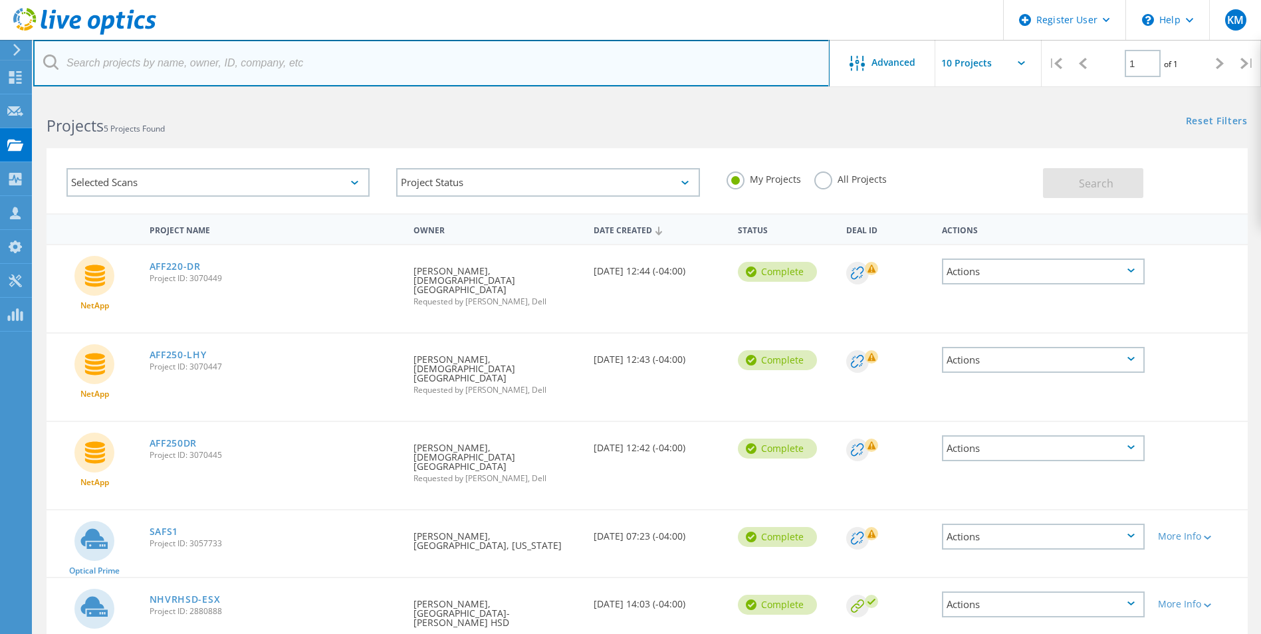
click at [267, 54] on input "text" at bounding box center [431, 63] width 797 height 47
paste input "[EMAIL_ADDRESS][DOMAIN_NAME]"
type input "[EMAIL_ADDRESS][DOMAIN_NAME]"
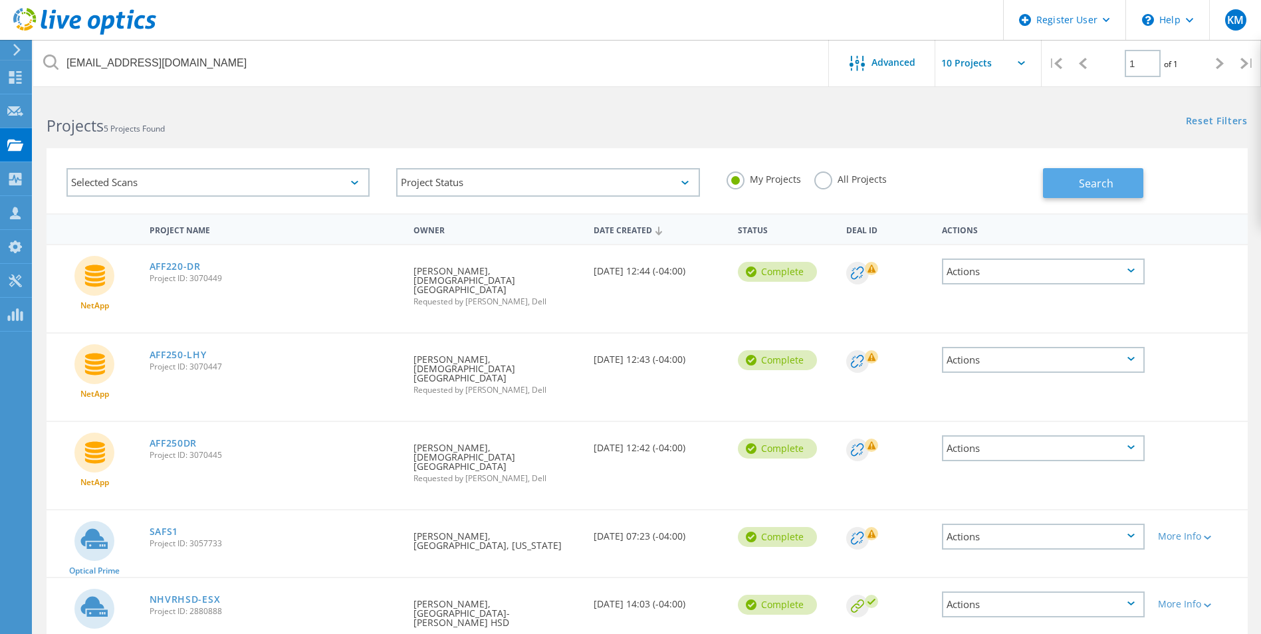
click at [1085, 170] on button "Search" at bounding box center [1093, 183] width 100 height 30
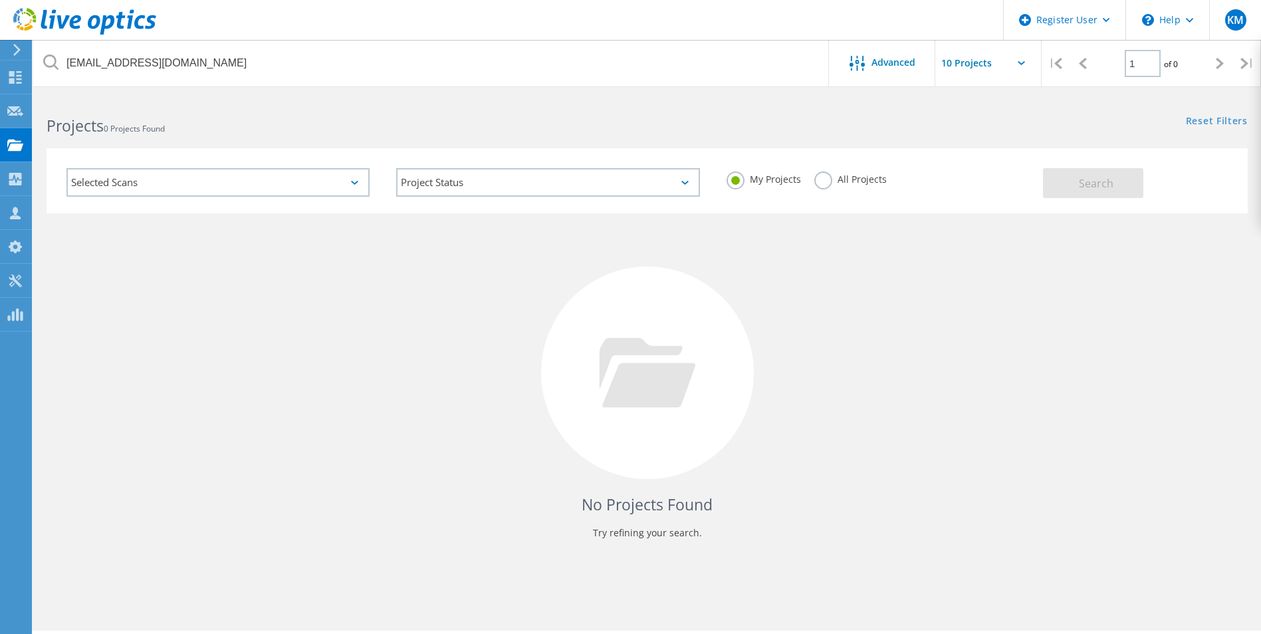
click at [835, 184] on div "All Projects" at bounding box center [851, 181] width 72 height 19
click at [830, 184] on label "All Projects" at bounding box center [851, 178] width 72 height 13
click at [0, 0] on input "All Projects" at bounding box center [0, 0] width 0 height 0
click at [1079, 191] on button "Search" at bounding box center [1093, 183] width 100 height 30
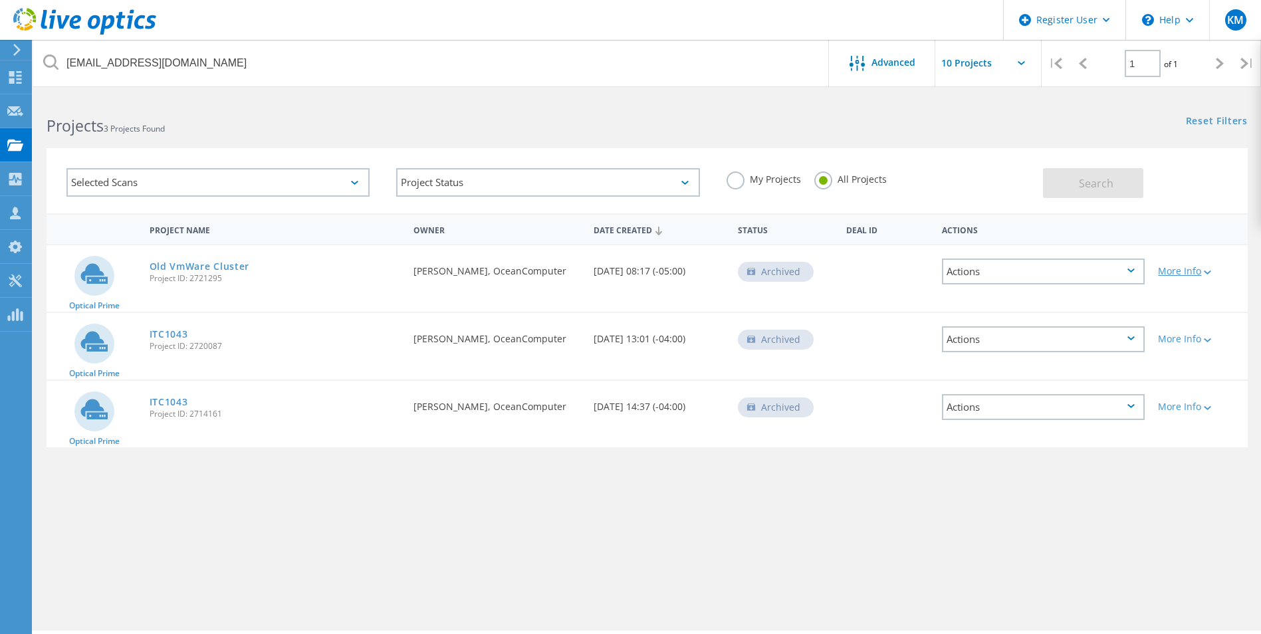
click at [1177, 271] on div "More Info" at bounding box center [1199, 271] width 83 height 9
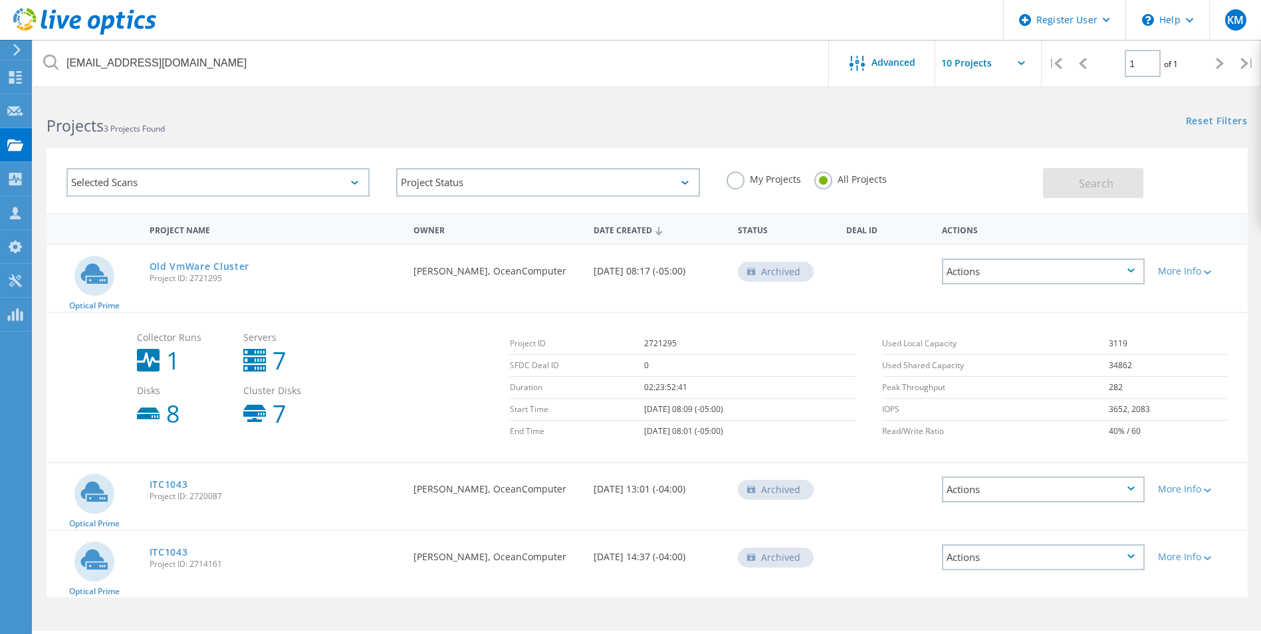
scroll to position [37, 0]
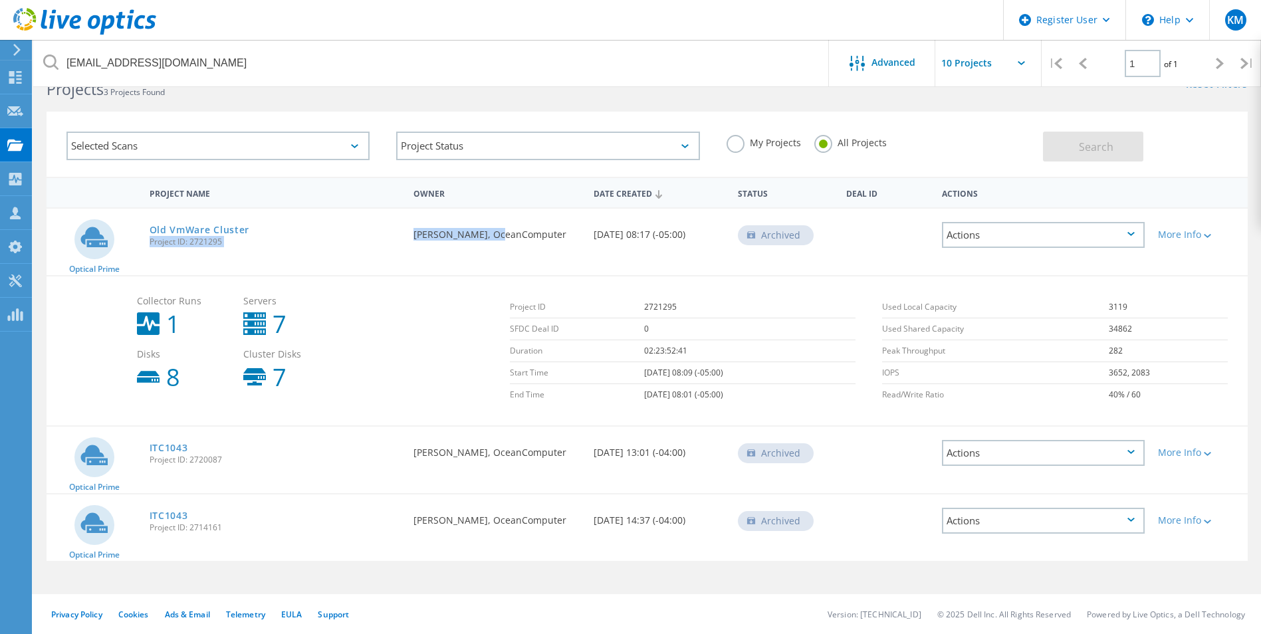
drag, startPoint x: 426, startPoint y: 234, endPoint x: 490, endPoint y: 236, distance: 64.5
click at [490, 236] on div "Optical Prime Old VmWare Cluster Project ID: 2721295 Requested By Anthony Minar…" at bounding box center [648, 242] width 1202 height 66
click at [1076, 452] on div "Actions" at bounding box center [1043, 453] width 203 height 26
click at [857, 454] on div "Deal Id" at bounding box center [888, 442] width 96 height 30
click at [1035, 461] on div "Actions" at bounding box center [1043, 453] width 203 height 26
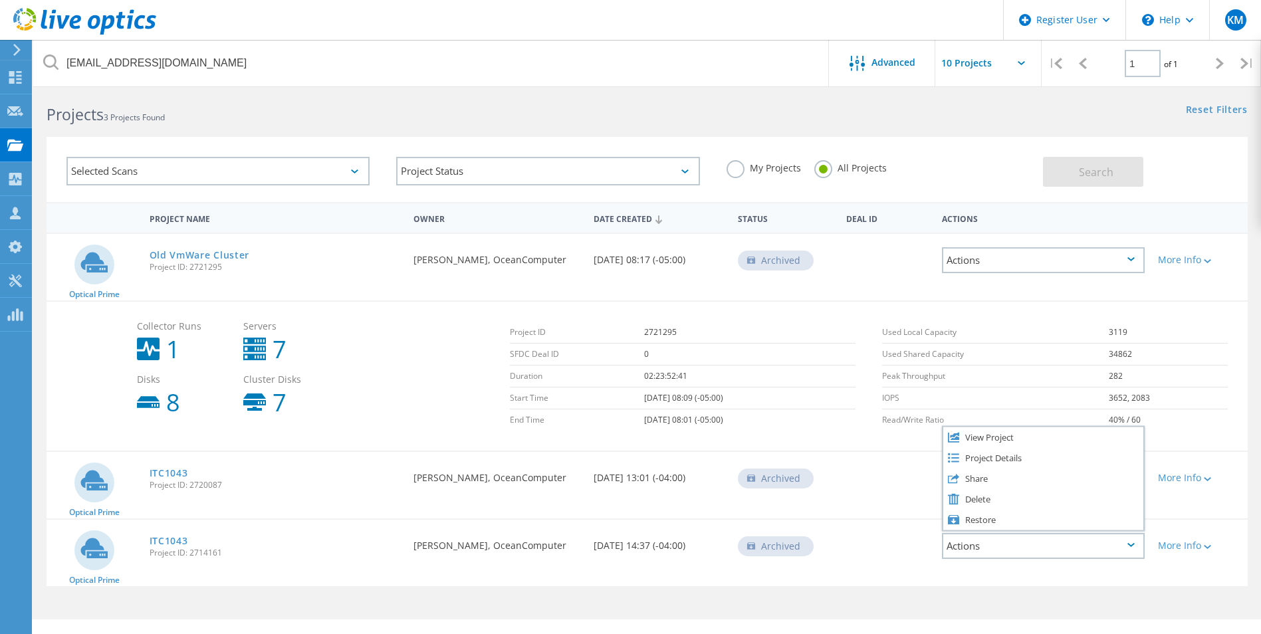
scroll to position [0, 0]
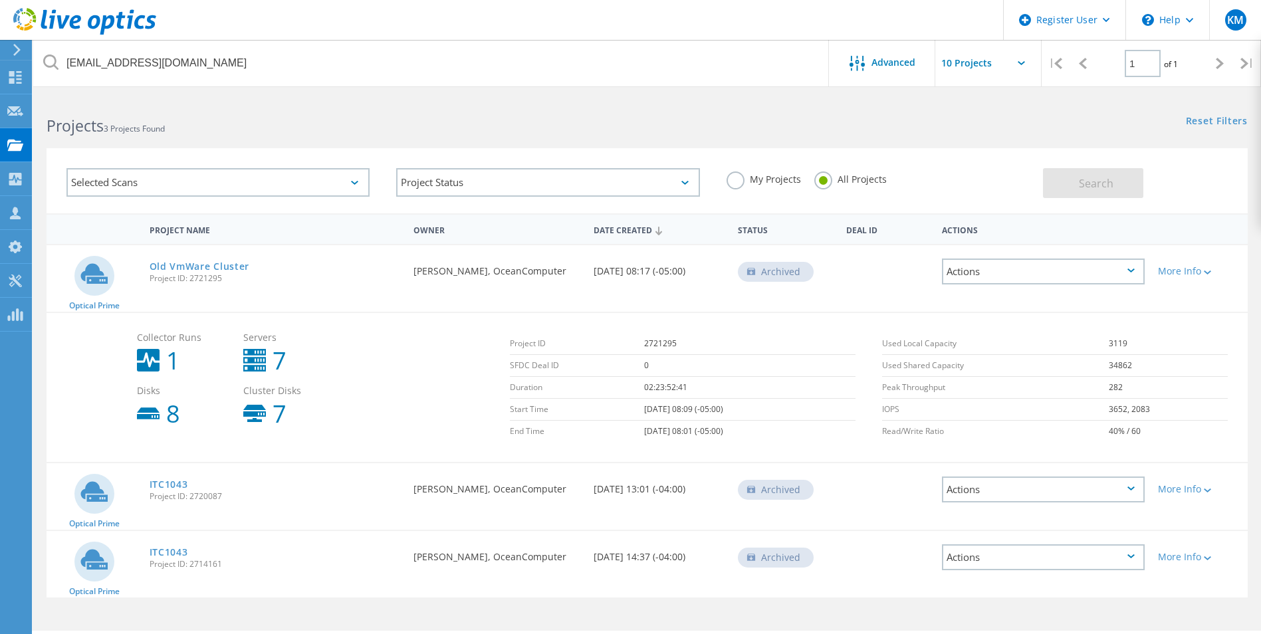
drag, startPoint x: 413, startPoint y: 283, endPoint x: 403, endPoint y: 283, distance: 10.0
click at [403, 283] on div "Optical Prime Old VmWare Cluster Project ID: 2721295 Requested By Anthony Minar…" at bounding box center [648, 278] width 1202 height 66
drag, startPoint x: 403, startPoint y: 283, endPoint x: 291, endPoint y: 266, distance: 113.7
click at [291, 266] on div "Old VmWare Cluster Project ID: 2721295" at bounding box center [275, 270] width 265 height 51
click at [213, 263] on link "Old VmWare Cluster" at bounding box center [200, 266] width 100 height 9
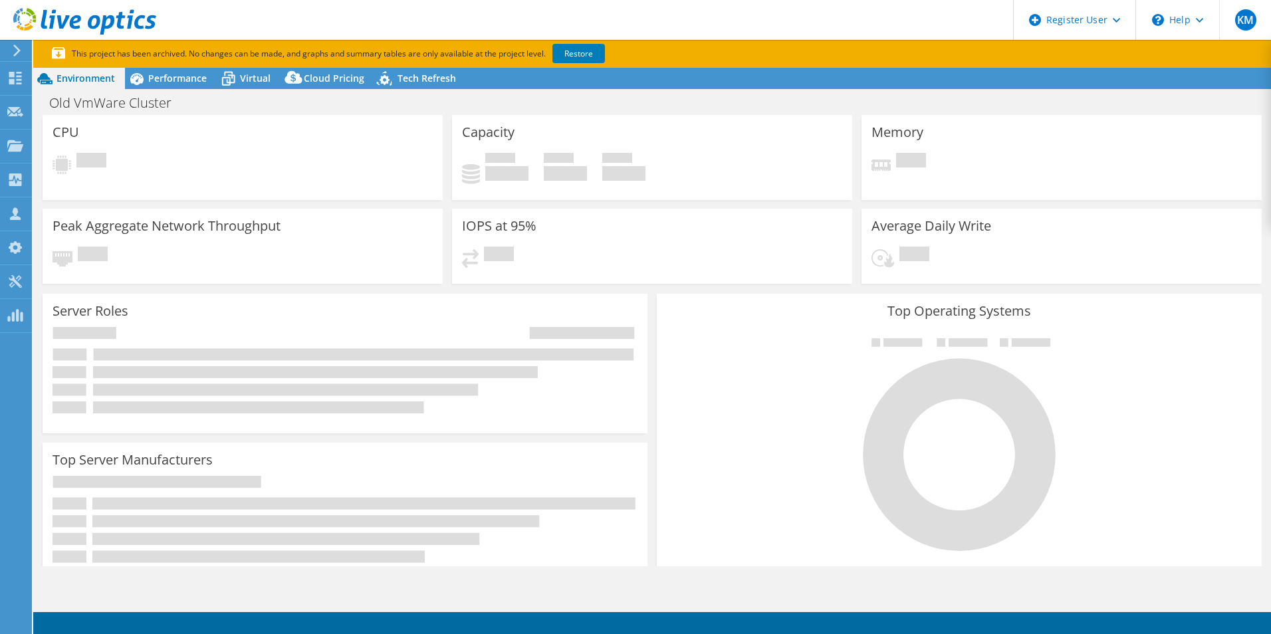
select select "USD"
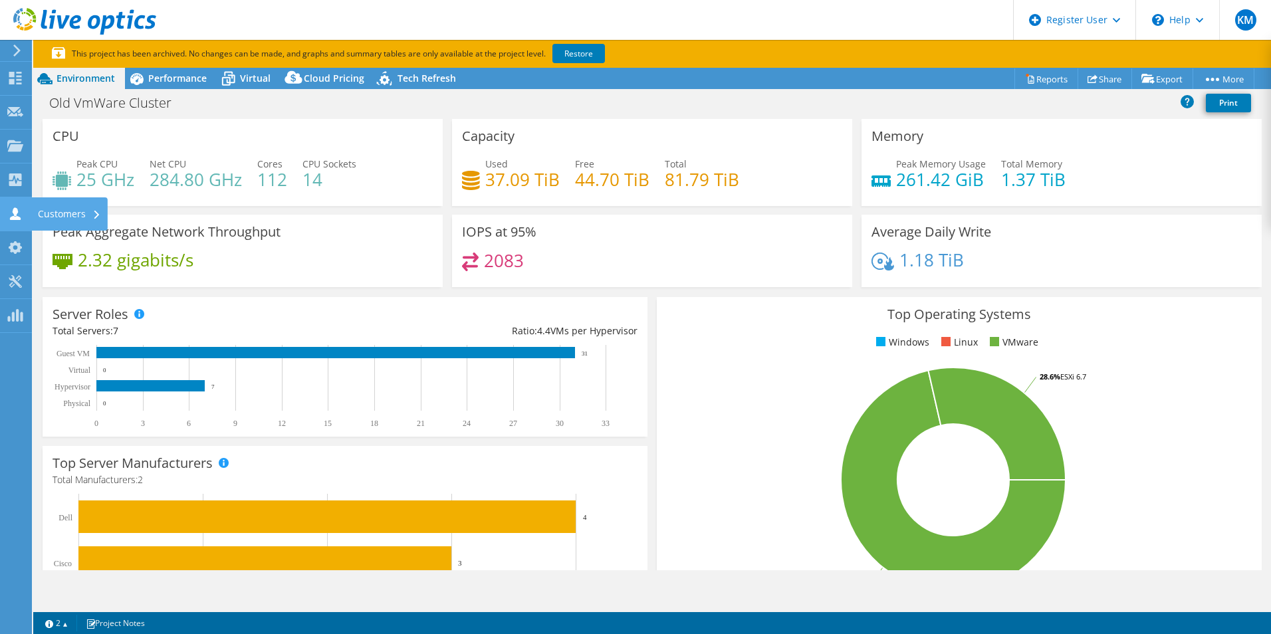
click at [8, 214] on icon at bounding box center [15, 213] width 16 height 13
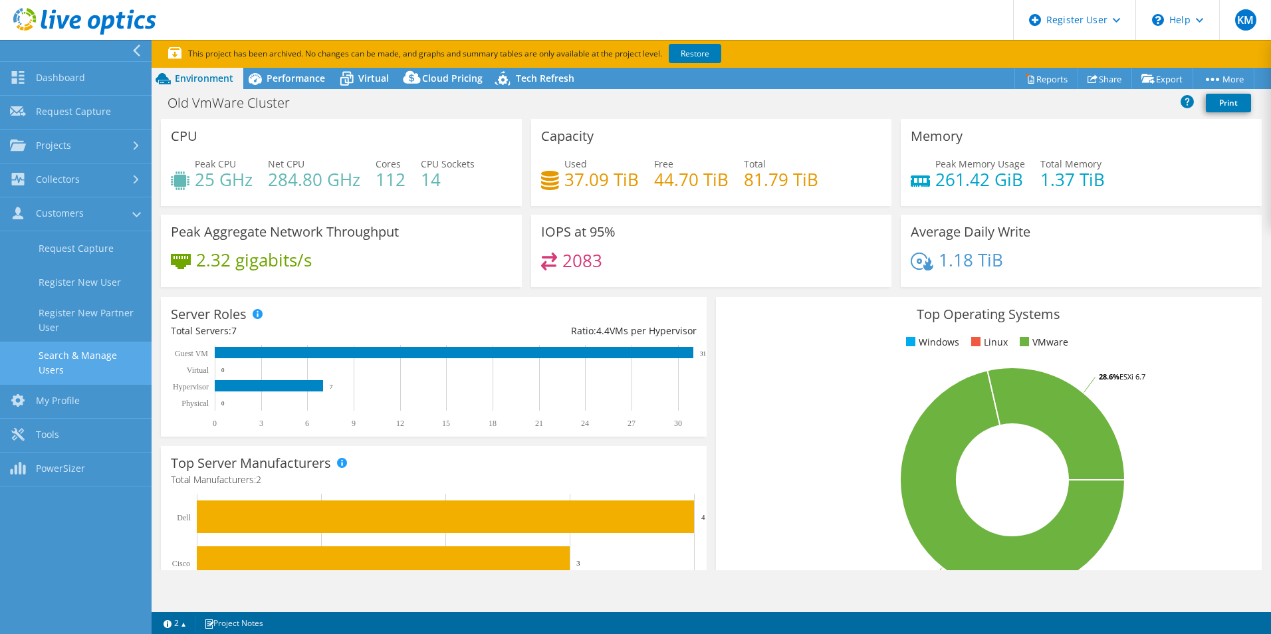
click at [90, 364] on link "Search & Manage Users" at bounding box center [76, 363] width 152 height 43
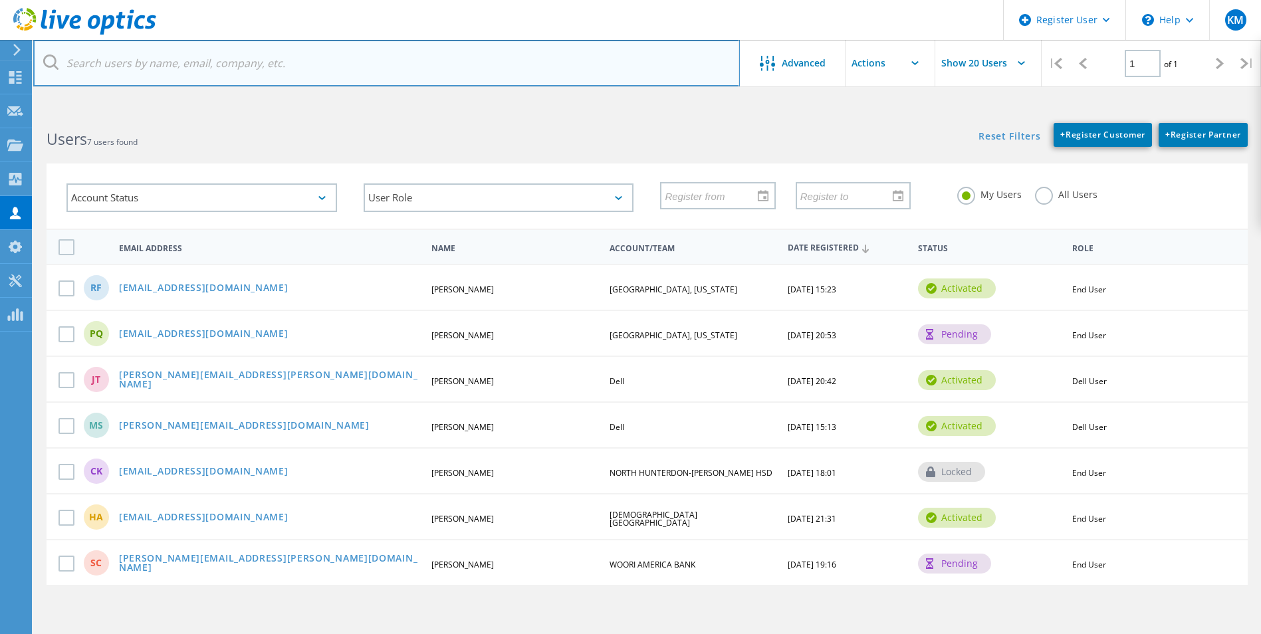
click at [259, 55] on input "text" at bounding box center [386, 63] width 707 height 47
paste input "[EMAIL_ADDRESS][DOMAIN_NAME]"
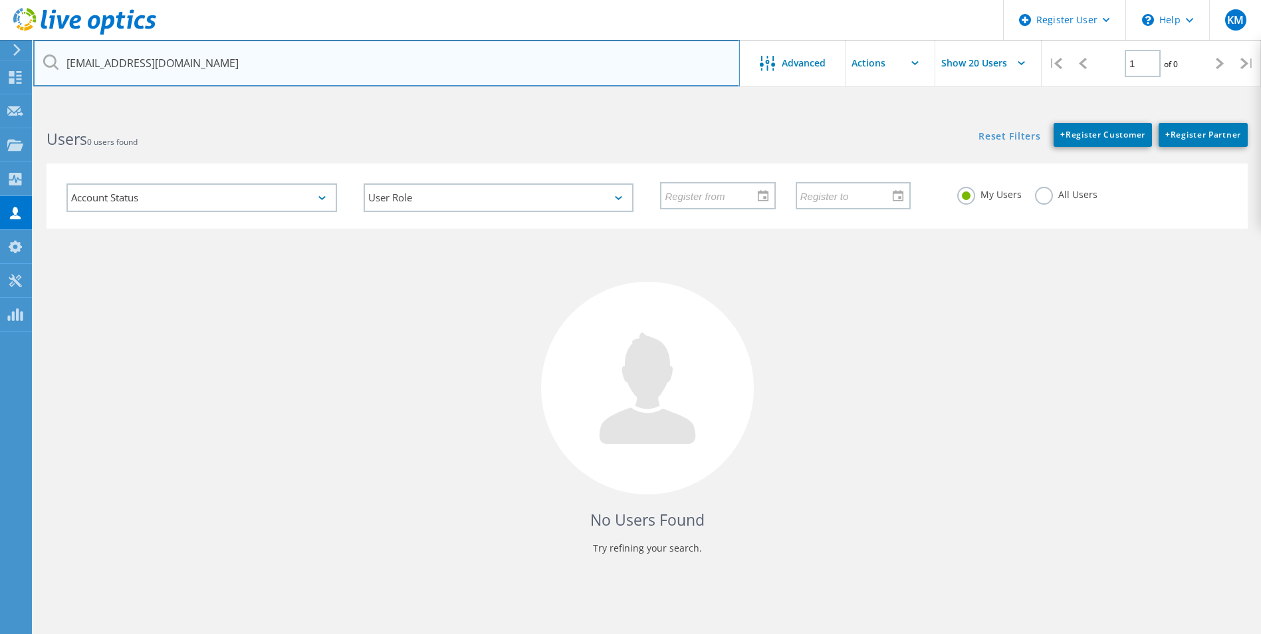
type input "[EMAIL_ADDRESS][DOMAIN_NAME]"
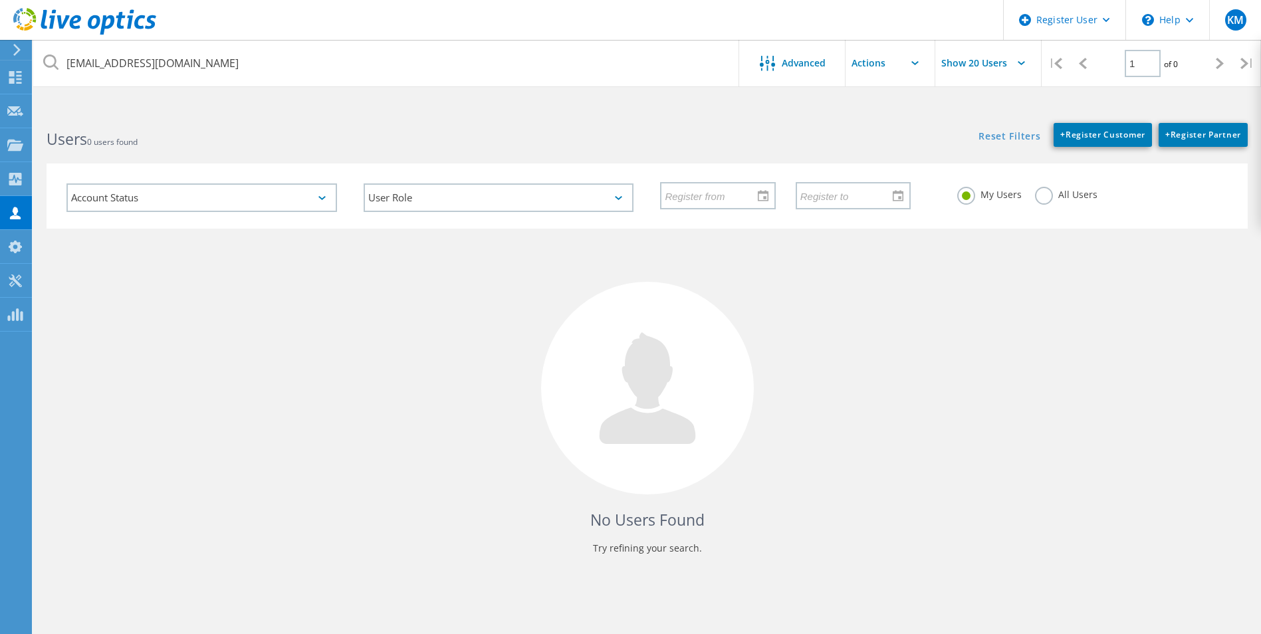
click at [1041, 193] on label "All Users" at bounding box center [1066, 193] width 63 height 13
click at [0, 0] on input "All Users" at bounding box center [0, 0] width 0 height 0
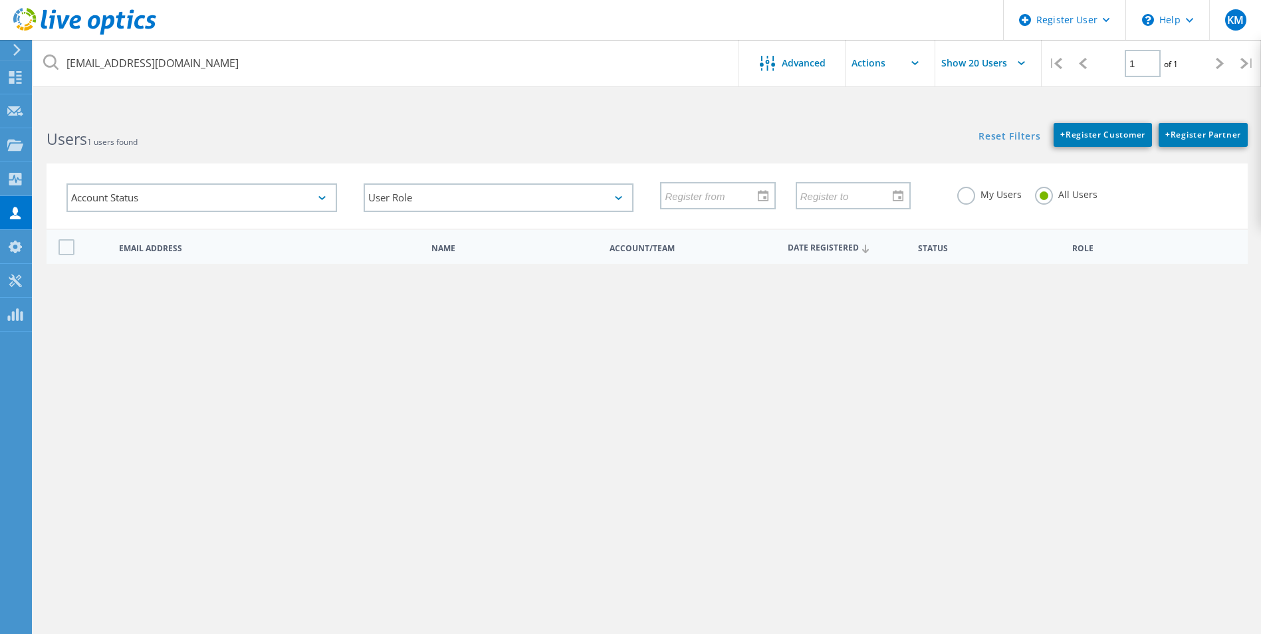
click at [124, 289] on link "[EMAIL_ADDRESS][DOMAIN_NAME]" at bounding box center [204, 288] width 170 height 11
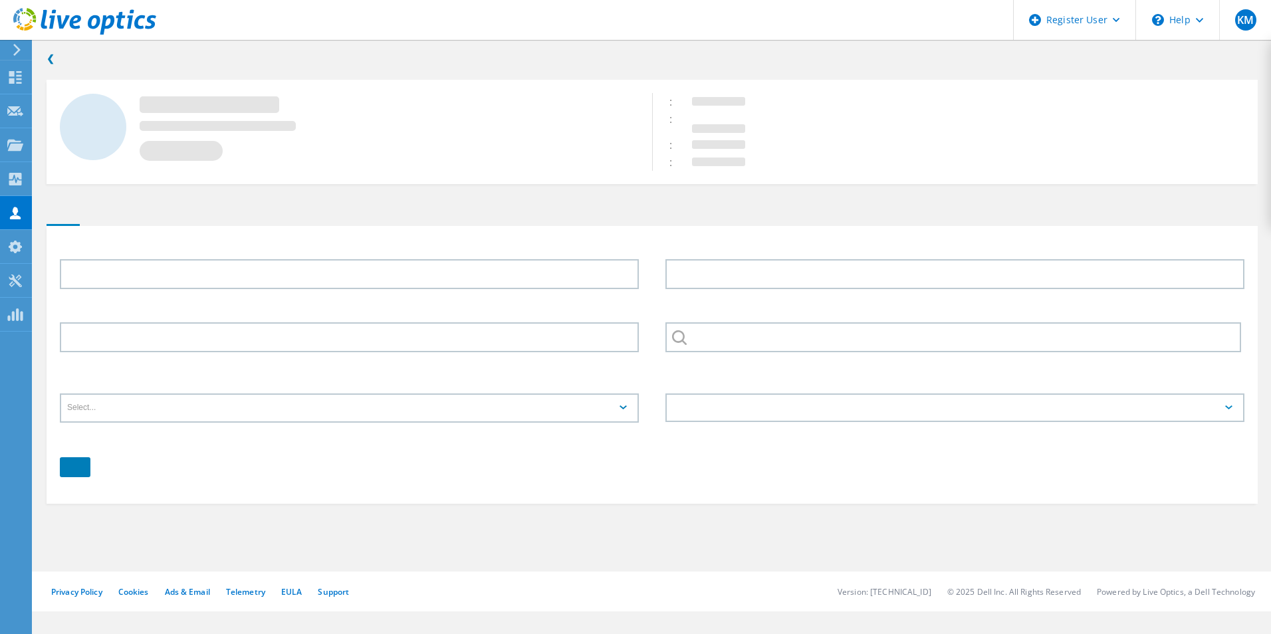
type input "[PERSON_NAME]"
type input "OceanComputer"
type input "English"
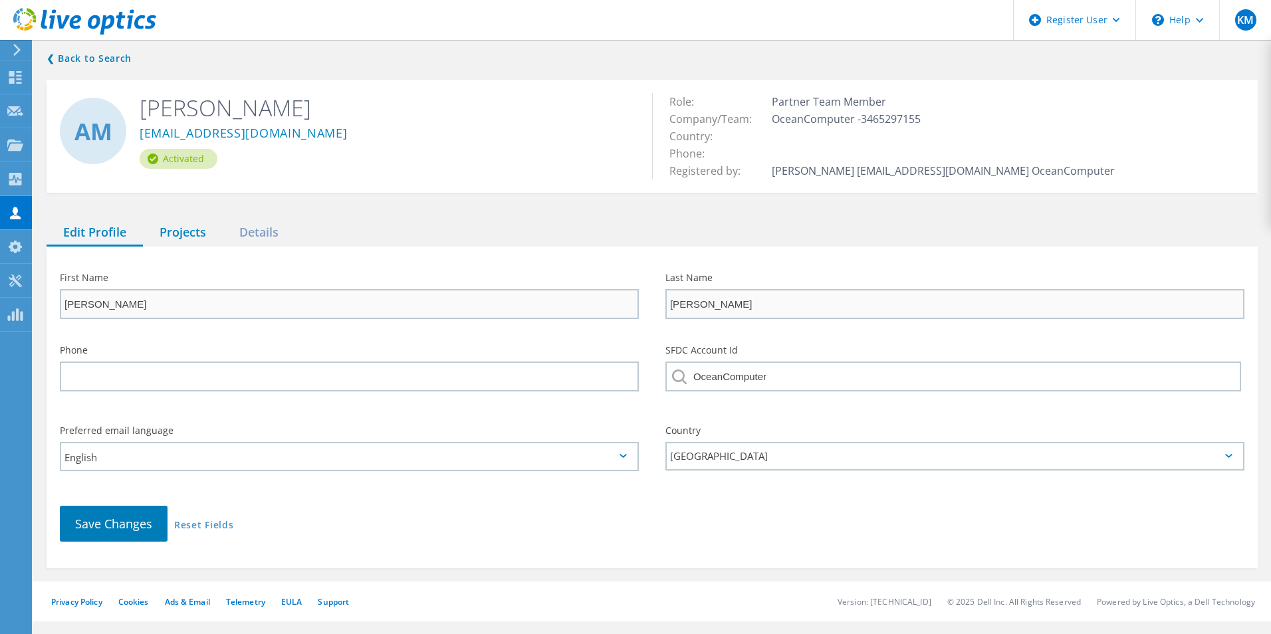
click at [172, 235] on div "Projects" at bounding box center [183, 232] width 80 height 27
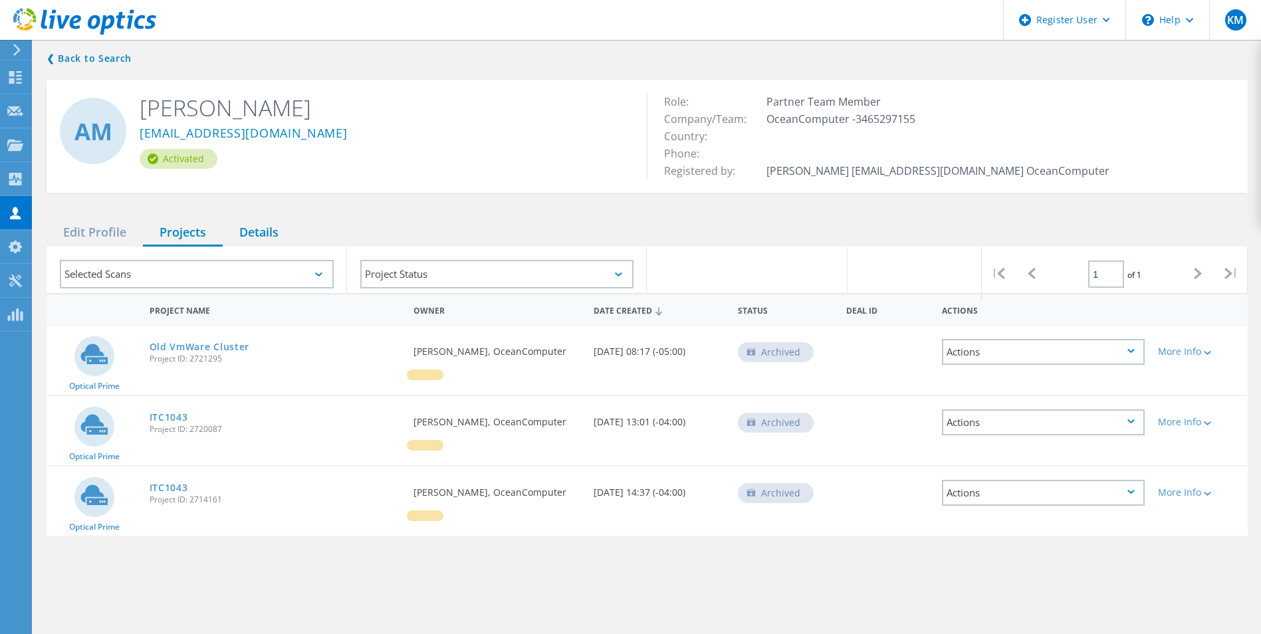
click at [261, 231] on div "Details" at bounding box center [259, 232] width 72 height 27
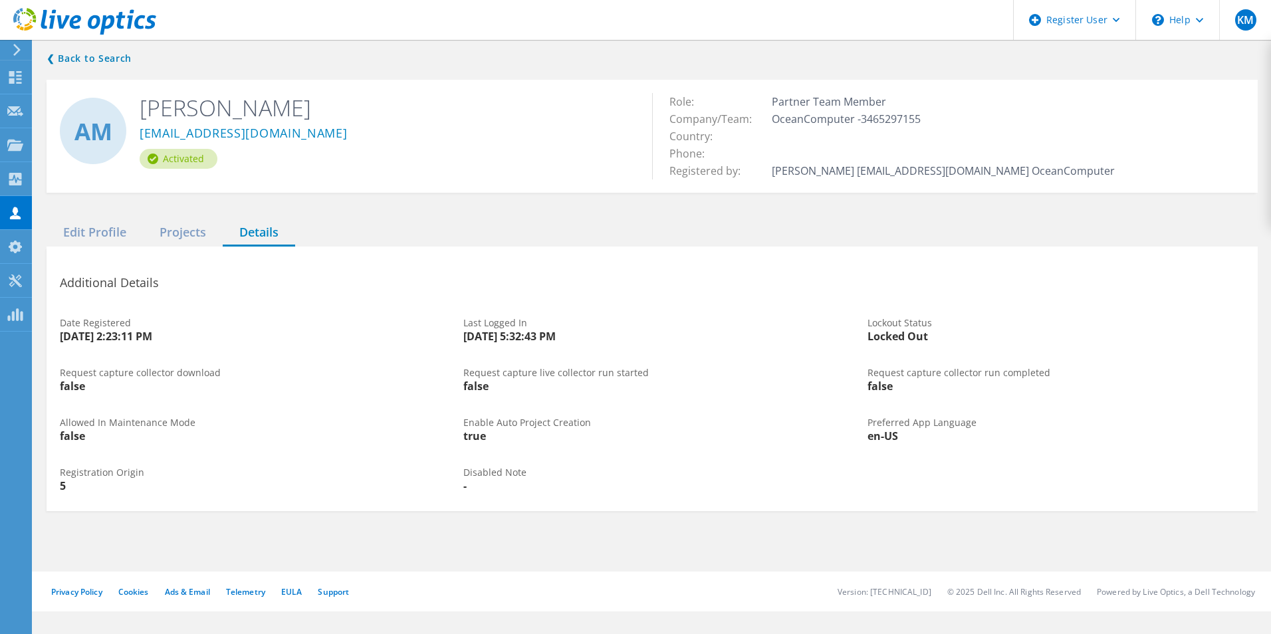
drag, startPoint x: 931, startPoint y: 340, endPoint x: 795, endPoint y: 340, distance: 136.3
click at [795, 340] on div "Date Registered [DATE] 2:23:11 PM Last Logged In [DATE] 5:32:43 PM Lockout Stat…" at bounding box center [653, 330] width 1212 height 50
click at [795, 340] on div "[DATE] 5:32:43 PM" at bounding box center [651, 336] width 377 height 11
drag, startPoint x: 951, startPoint y: 348, endPoint x: 865, endPoint y: 350, distance: 85.8
click at [868, 350] on div "Lockout Status Locked Out" at bounding box center [1056, 330] width 404 height 50
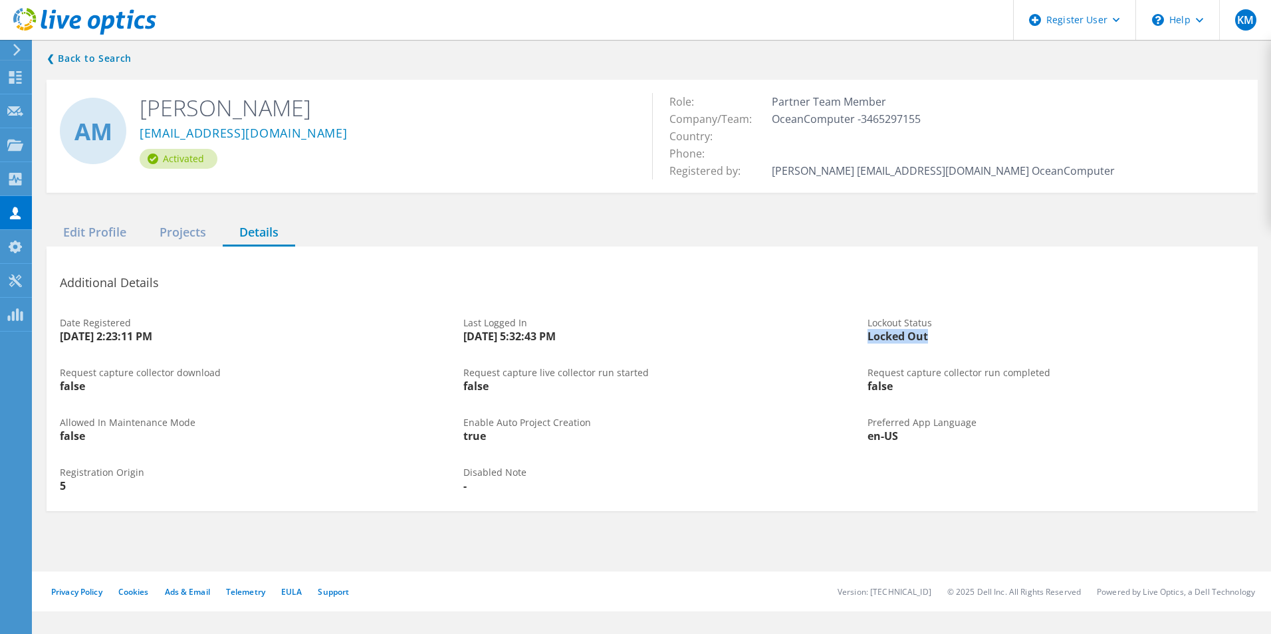
click at [858, 350] on div "Lockout Status Locked Out" at bounding box center [1056, 330] width 404 height 50
click at [71, 235] on div "Edit Profile" at bounding box center [95, 232] width 96 height 27
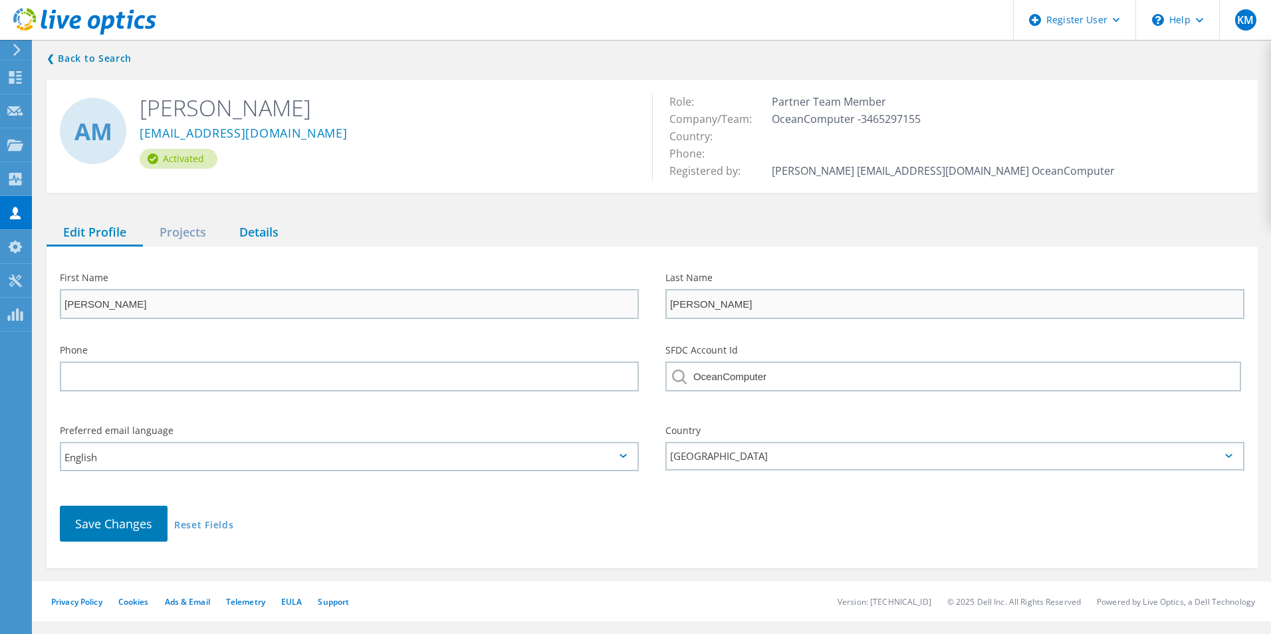
click at [269, 241] on div "Details" at bounding box center [259, 232] width 72 height 27
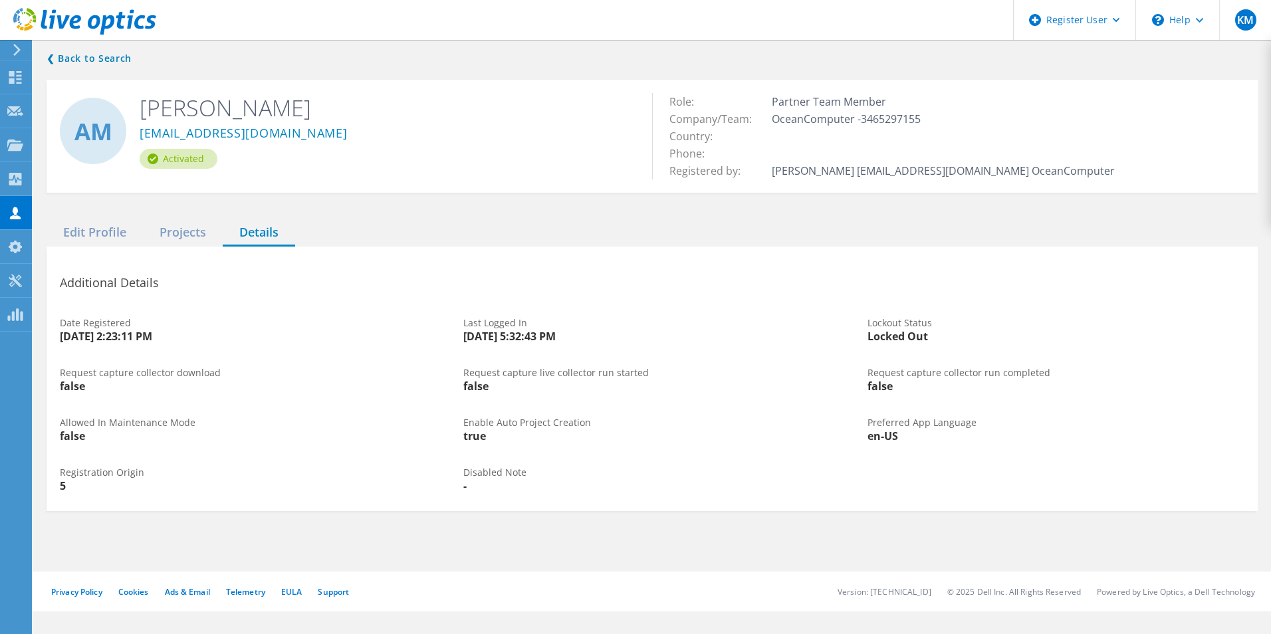
drag, startPoint x: 597, startPoint y: 342, endPoint x: 483, endPoint y: 338, distance: 114.4
click at [483, 338] on div "Last Logged In [DATE] 5:32:43 PM" at bounding box center [652, 330] width 404 height 50
drag, startPoint x: 483, startPoint y: 338, endPoint x: 419, endPoint y: 333, distance: 64.1
click at [419, 333] on div "[DATE] 2:23:11 PM" at bounding box center [248, 336] width 377 height 11
click at [116, 217] on div "❮ Back to Search AM [PERSON_NAME] [PERSON_NAME][EMAIL_ADDRESS][DOMAIN_NAME] Act…" at bounding box center [652, 280] width 1238 height 487
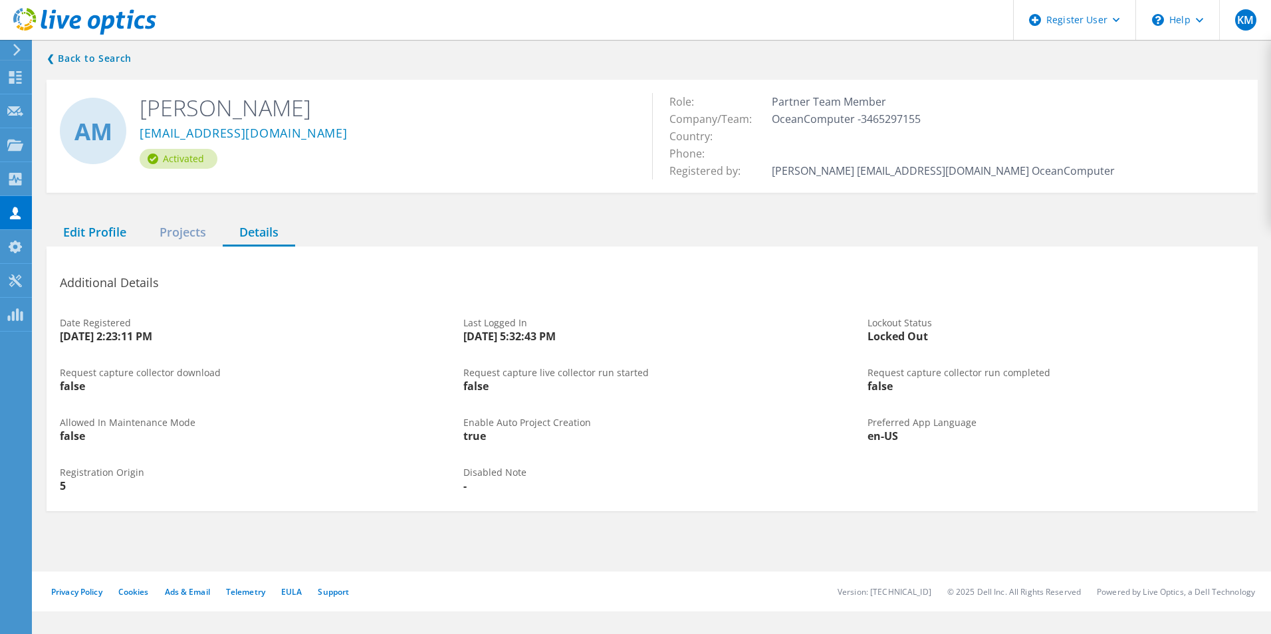
click at [112, 235] on div "Edit Profile" at bounding box center [95, 232] width 96 height 27
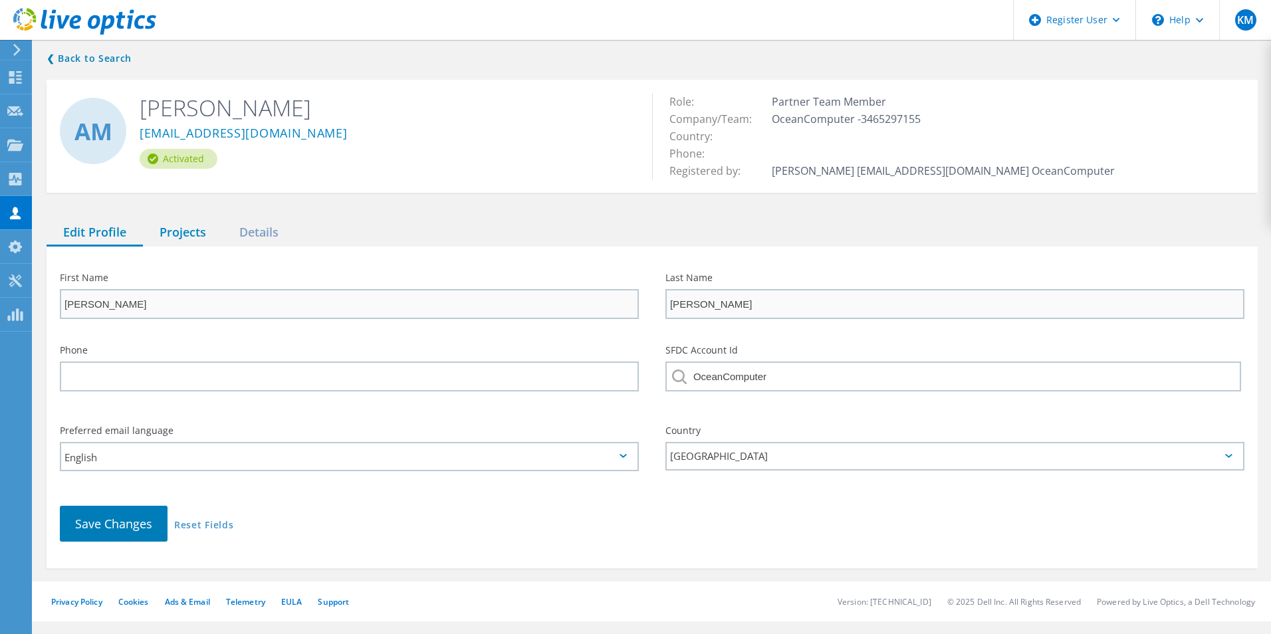
click at [198, 246] on div "Projects" at bounding box center [183, 232] width 80 height 27
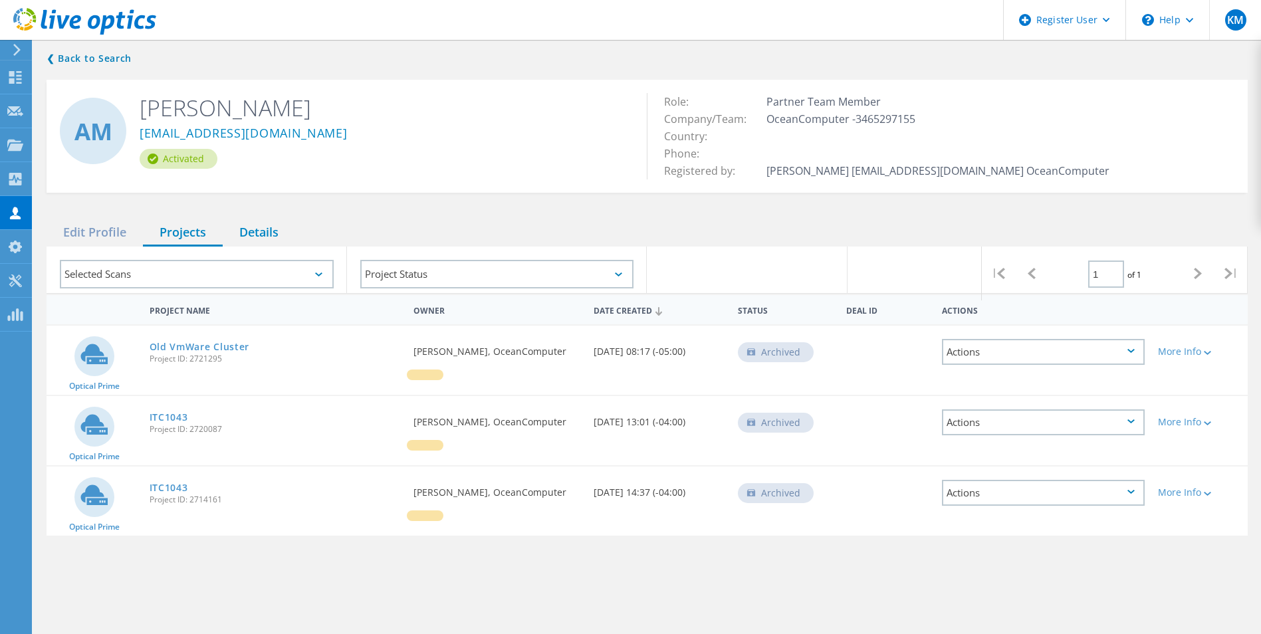
click at [263, 238] on div "Details" at bounding box center [259, 232] width 72 height 27
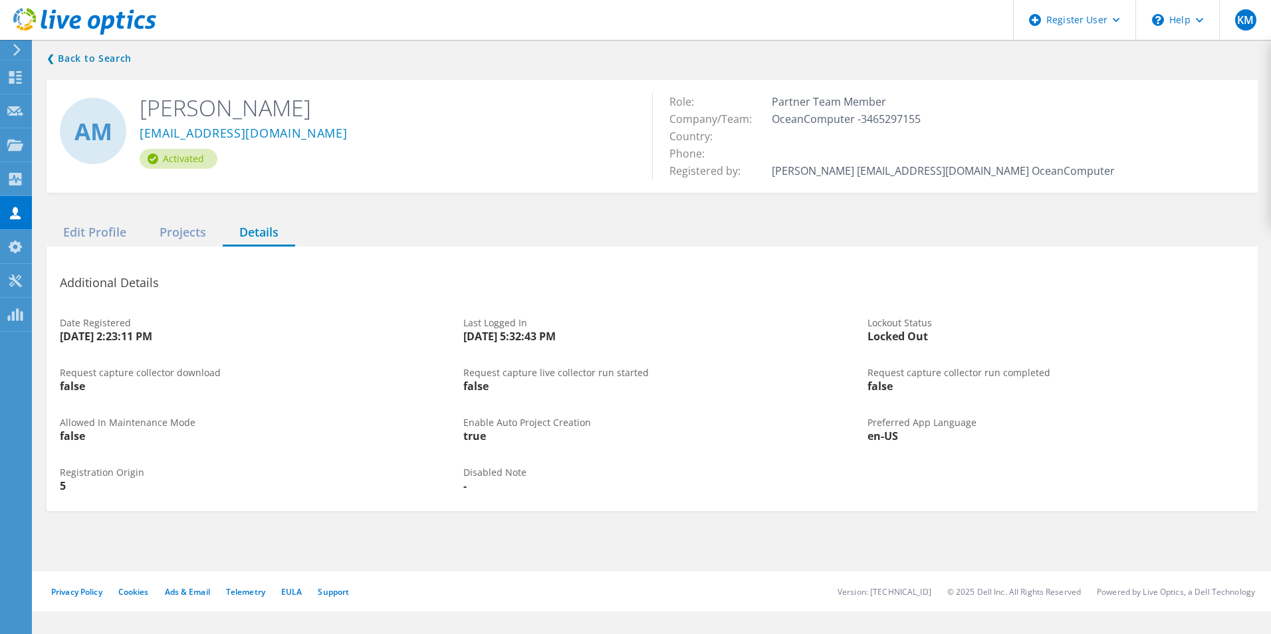
drag, startPoint x: 551, startPoint y: 63, endPoint x: 559, endPoint y: 57, distance: 9.5
click at [551, 63] on div "❮ Back to Search AM [PERSON_NAME] [PERSON_NAME][EMAIL_ADDRESS][DOMAIN_NAME] Act…" at bounding box center [652, 280] width 1238 height 487
click at [676, 277] on h3 "Additional Details" at bounding box center [652, 282] width 1185 height 19
click at [467, 191] on div "AM [PERSON_NAME] [PERSON_NAME][EMAIL_ADDRESS][DOMAIN_NAME] Activated Role: Part…" at bounding box center [653, 136] width 1212 height 113
